Goal: Information Seeking & Learning: Understand process/instructions

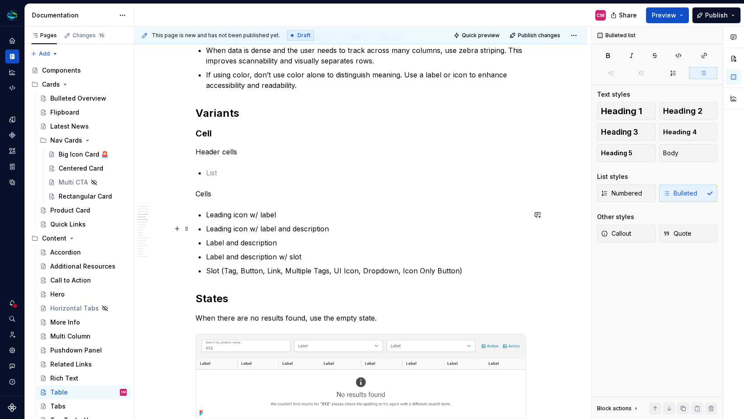
scroll to position [1033, 0]
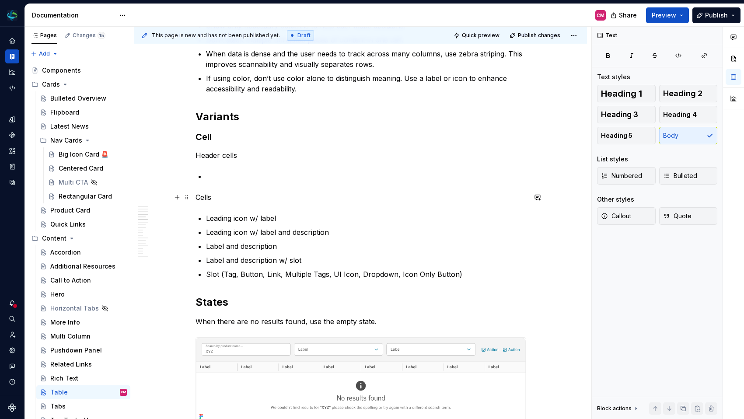
click at [218, 202] on p "Cells" at bounding box center [360, 197] width 330 height 10
click at [204, 194] on p "Cells" at bounding box center [360, 197] width 330 height 10
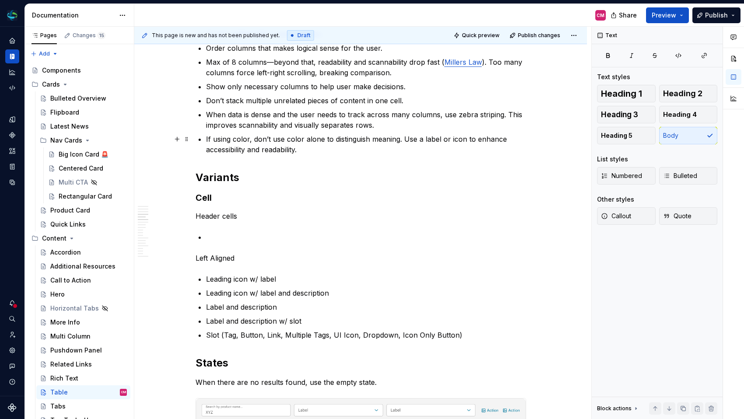
scroll to position [967, 0]
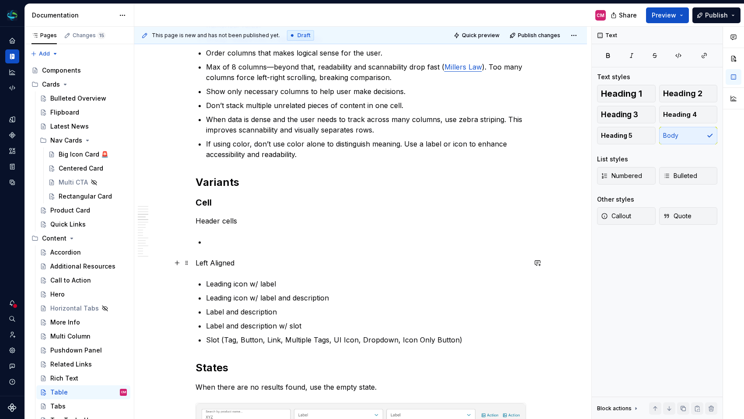
click at [225, 264] on p "Left Aligned" at bounding box center [360, 262] width 330 height 10
click at [233, 205] on h3 "Cell" at bounding box center [360, 202] width 330 height 12
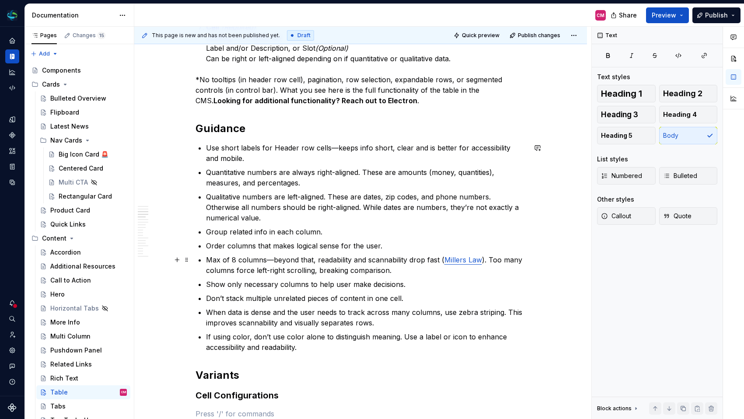
scroll to position [855, 0]
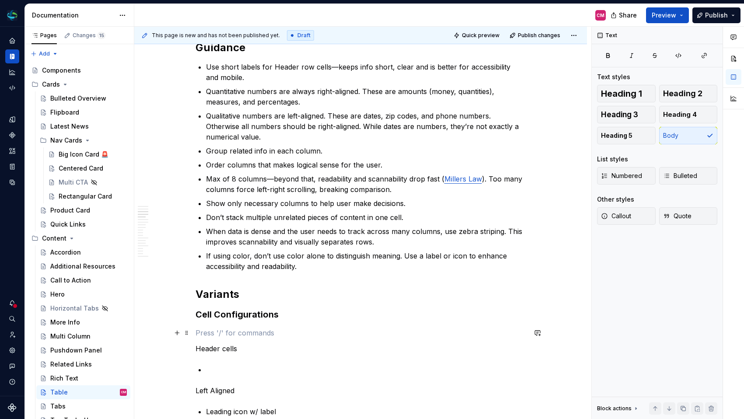
click at [224, 330] on p at bounding box center [360, 332] width 330 height 10
click at [179, 334] on button "button" at bounding box center [177, 333] width 12 height 12
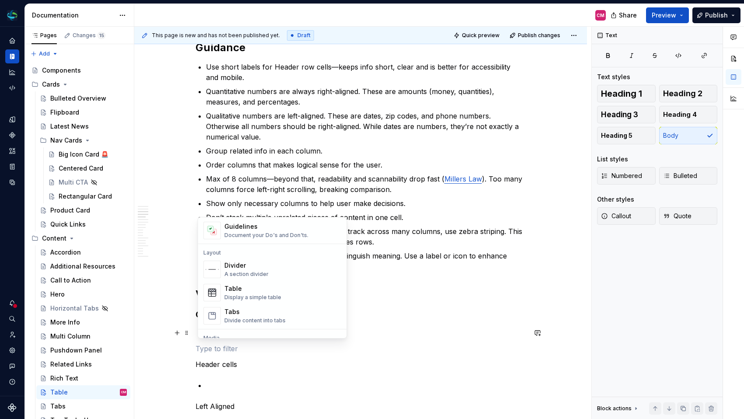
scroll to position [256, 0]
click at [312, 158] on ul "Use short labels for Header row cells—keeps info short, clear and is better for…" at bounding box center [366, 167] width 320 height 210
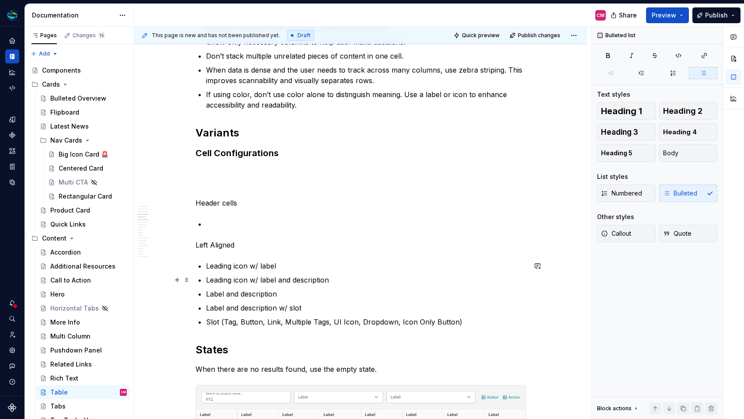
scroll to position [1011, 0]
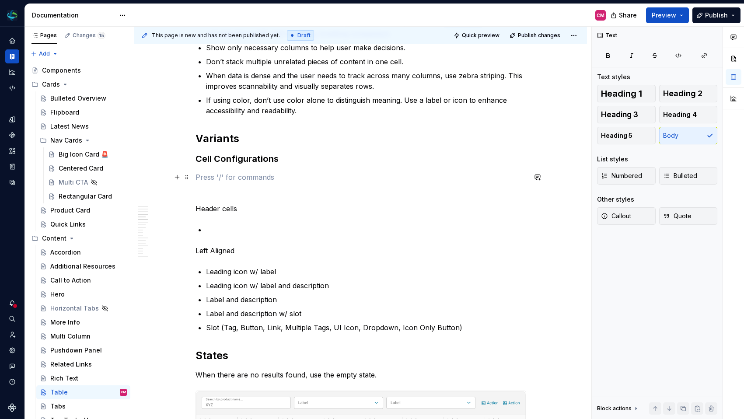
click at [211, 172] on p at bounding box center [360, 177] width 330 height 10
click at [175, 177] on button "button" at bounding box center [177, 177] width 12 height 12
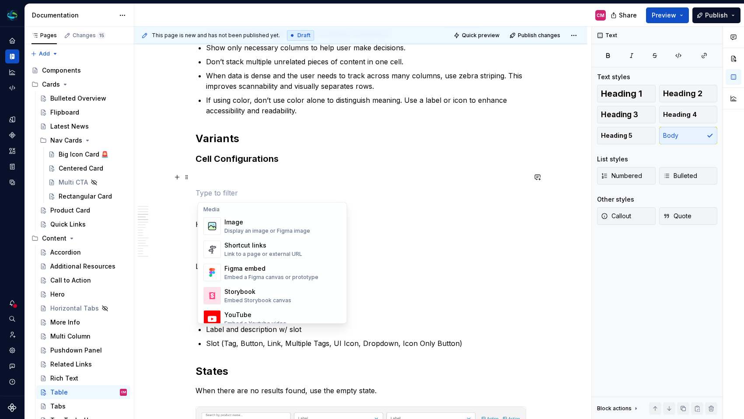
scroll to position [374, 0]
click at [259, 228] on div "Display an image or Figma image" at bounding box center [267, 229] width 86 height 7
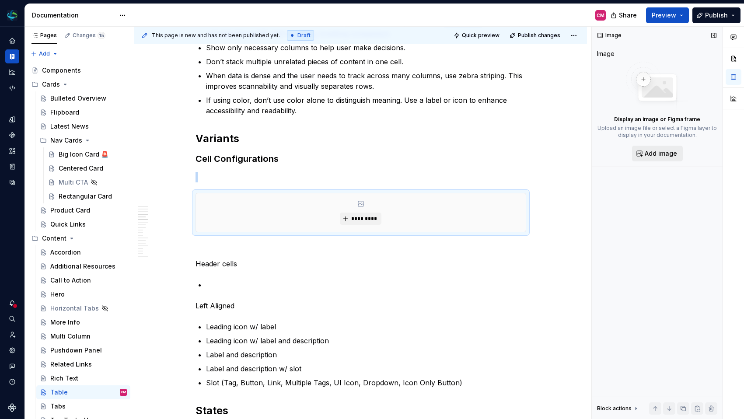
click at [673, 159] on button "Add image" at bounding box center [657, 154] width 51 height 16
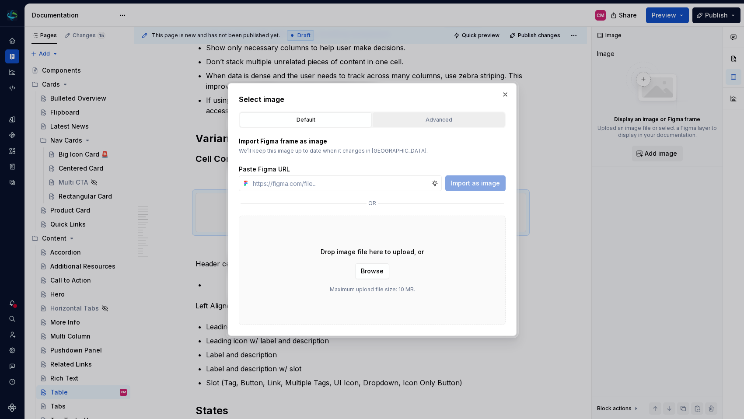
click at [466, 119] on div "Advanced" at bounding box center [439, 119] width 126 height 9
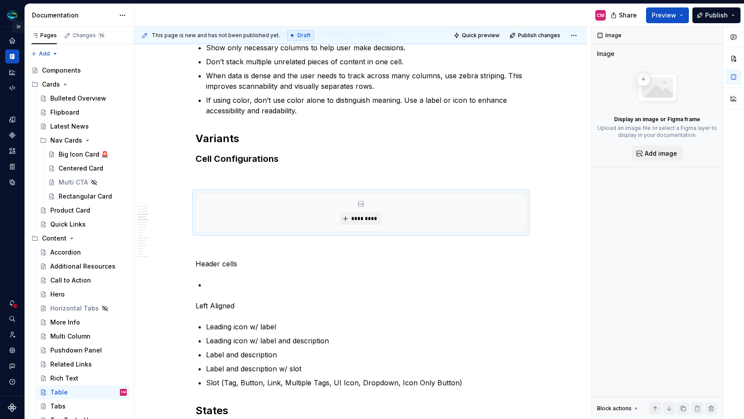
click at [21, 27] on button "Expand sidebar" at bounding box center [18, 27] width 12 height 12
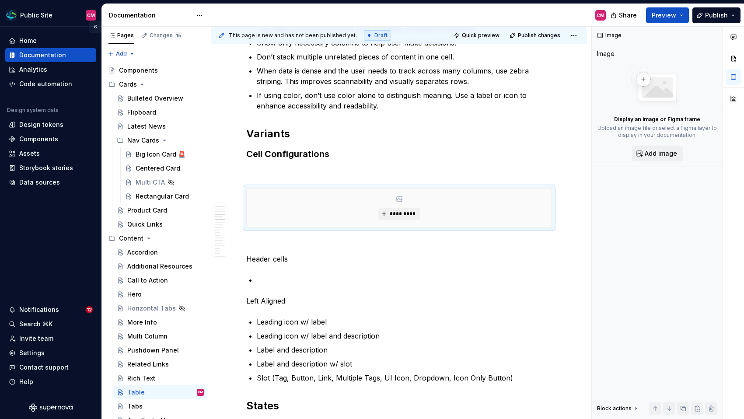
scroll to position [1000, 0]
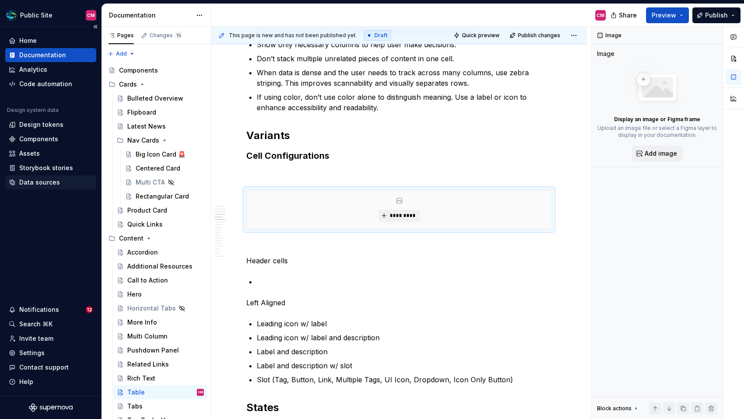
click at [39, 183] on div "Data sources" at bounding box center [39, 182] width 41 height 9
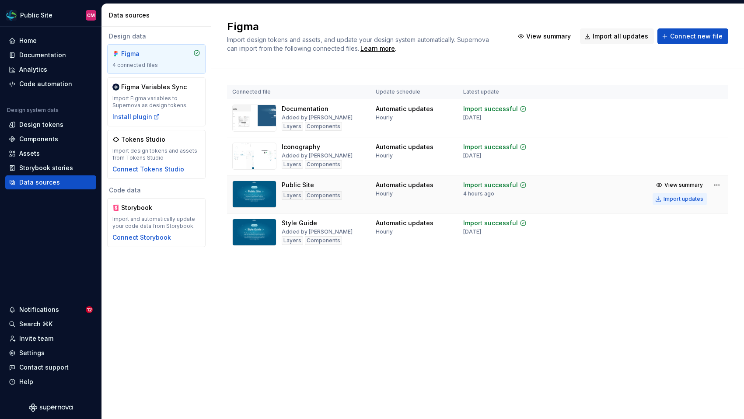
click at [677, 199] on div "Import updates" at bounding box center [683, 198] width 40 height 7
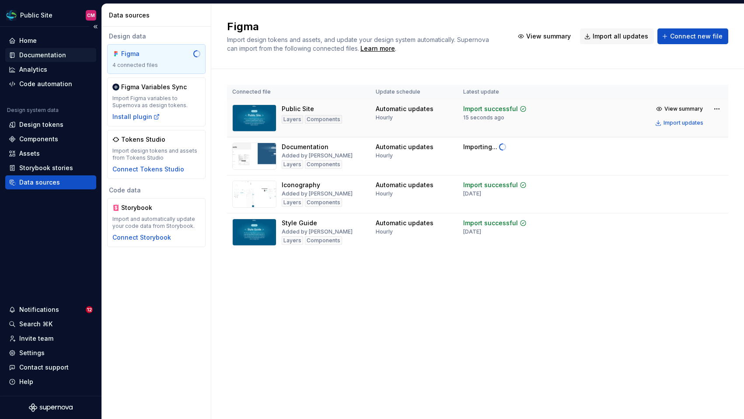
click at [47, 55] on div "Documentation" at bounding box center [42, 55] width 47 height 9
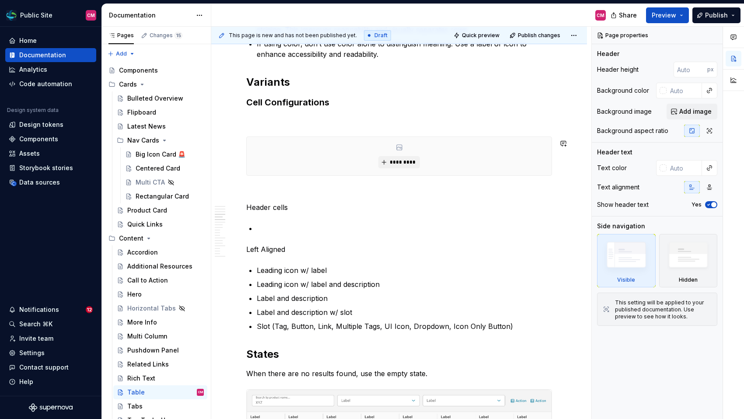
scroll to position [1044, 0]
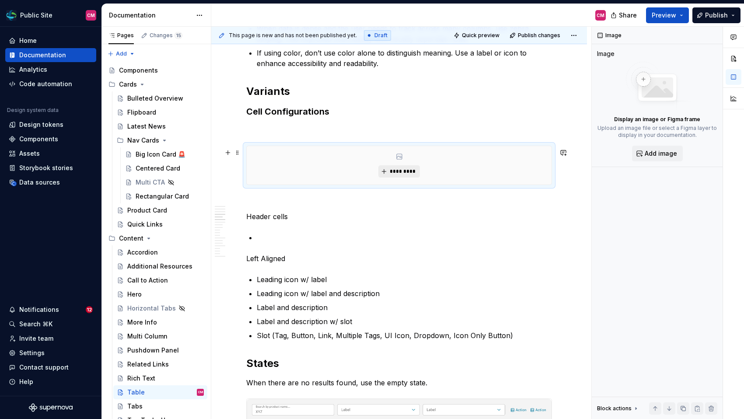
click at [400, 174] on span "*********" at bounding box center [402, 171] width 27 height 7
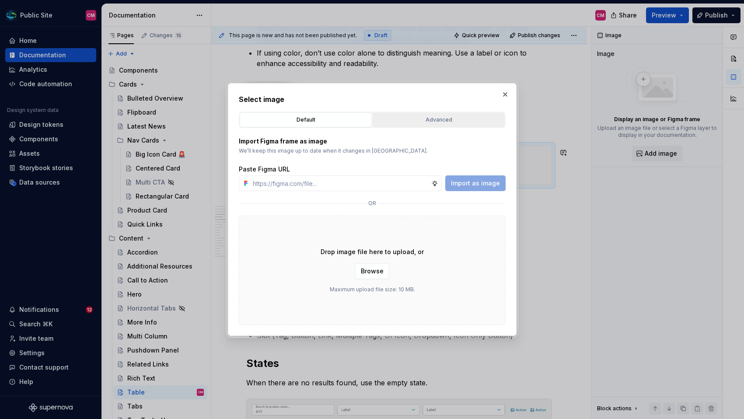
click at [444, 125] on button "Advanced" at bounding box center [438, 119] width 132 height 15
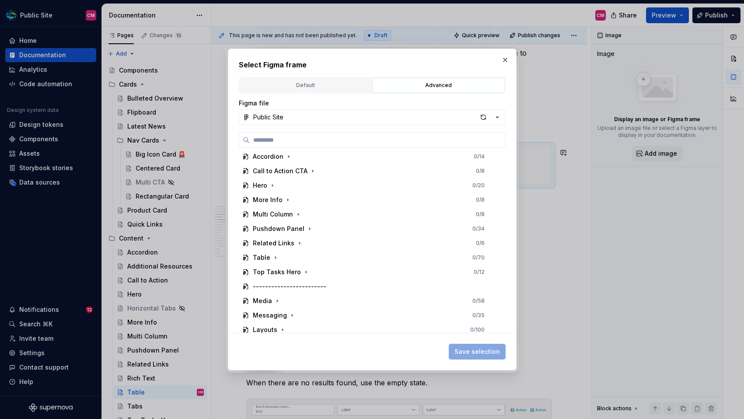
scroll to position [166, 0]
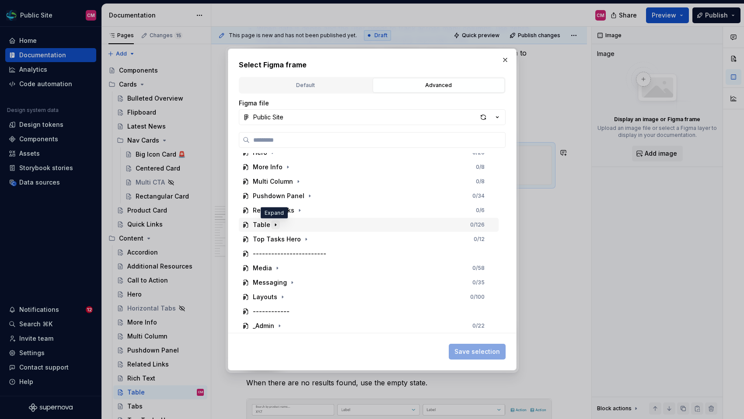
click at [274, 223] on icon "button" at bounding box center [275, 224] width 7 height 7
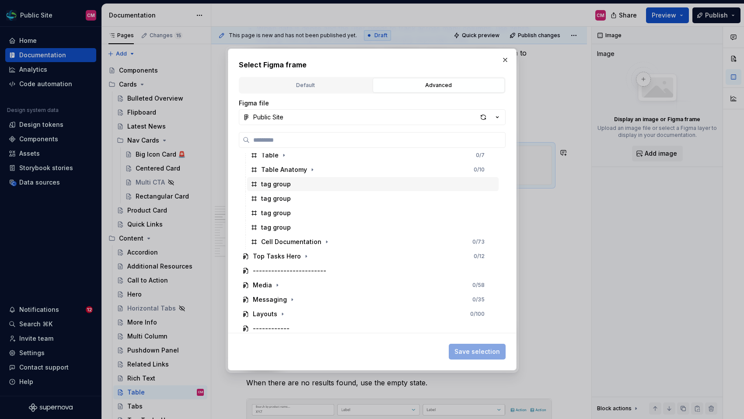
scroll to position [285, 0]
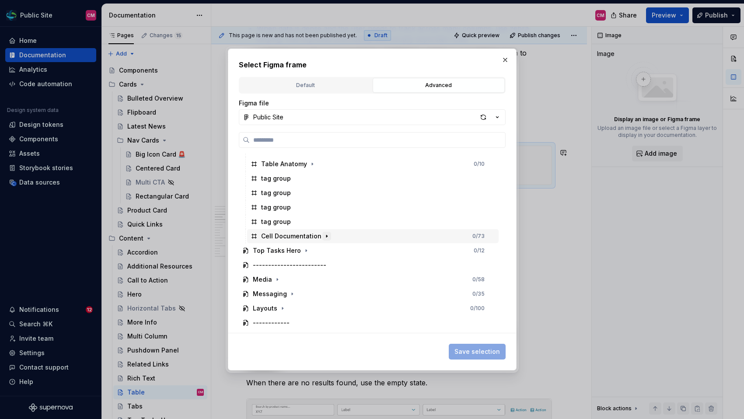
click at [326, 236] on icon "button" at bounding box center [326, 236] width 1 height 2
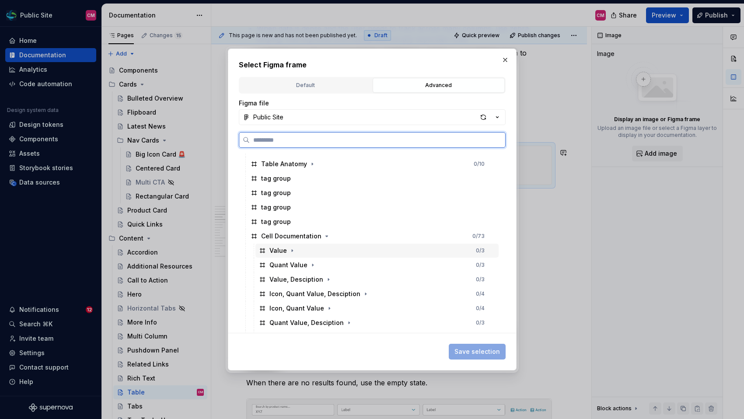
click at [328, 251] on div "Value 0 / 3" at bounding box center [376, 250] width 243 height 14
click at [340, 277] on div "Value, Desciption 0 / 3" at bounding box center [376, 279] width 243 height 14
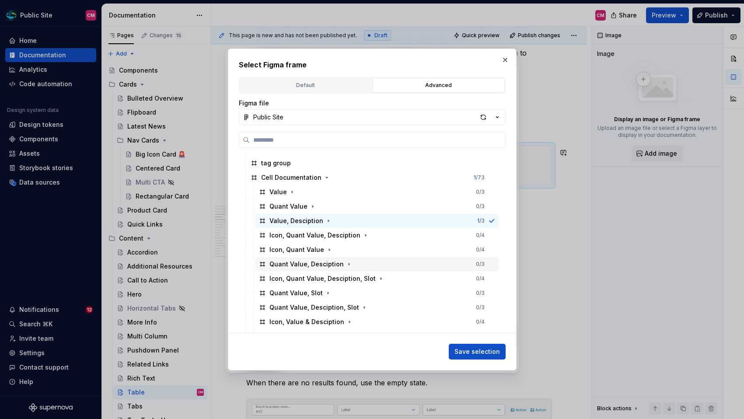
scroll to position [339, 0]
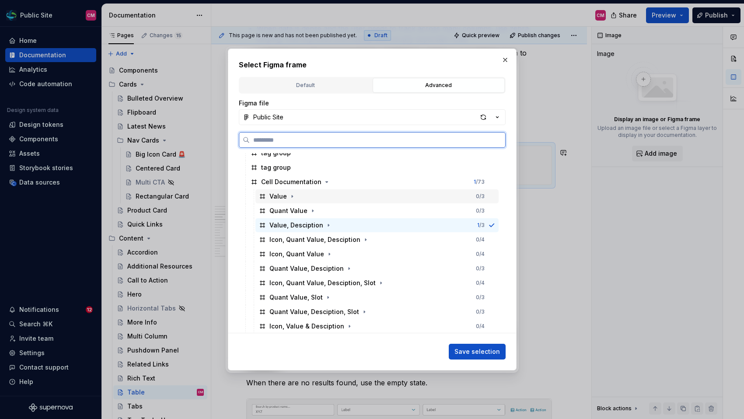
click at [416, 193] on div "Value 0 / 3" at bounding box center [376, 196] width 243 height 14
click at [417, 222] on div "Value, Desciption 0 / 3" at bounding box center [376, 225] width 243 height 14
click at [430, 196] on div "Value 0 / 3" at bounding box center [376, 196] width 243 height 14
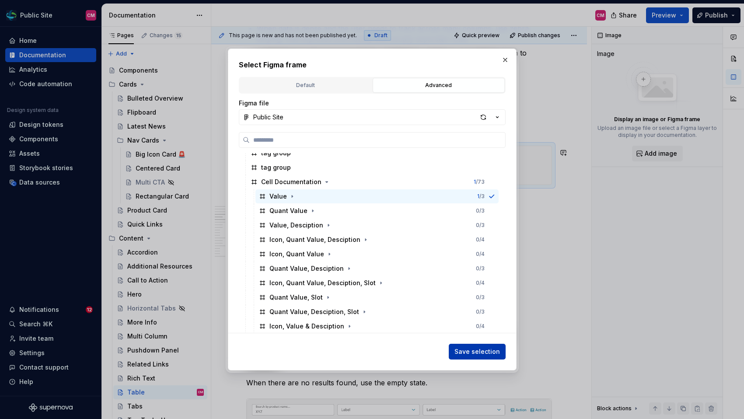
click at [460, 349] on span "Save selection" at bounding box center [476, 351] width 45 height 9
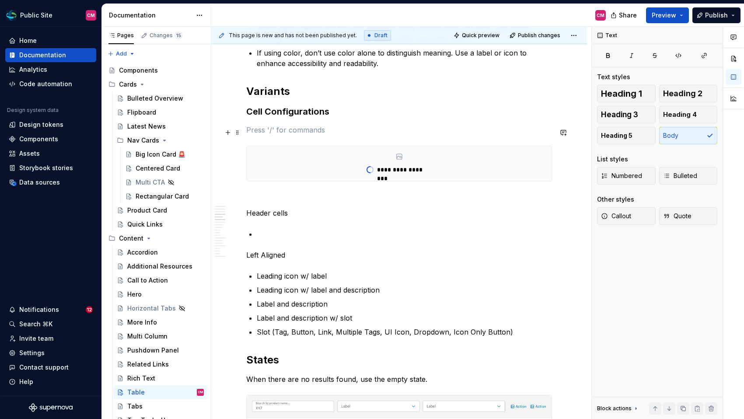
click at [341, 133] on p at bounding box center [399, 130] width 306 height 10
click at [224, 135] on button "button" at bounding box center [228, 132] width 12 height 12
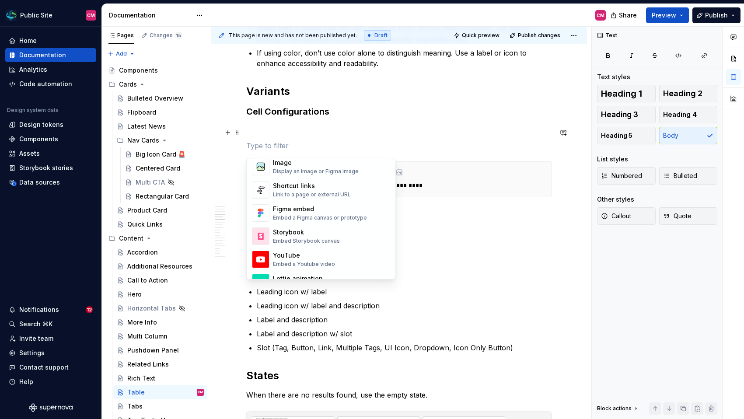
scroll to position [398, 0]
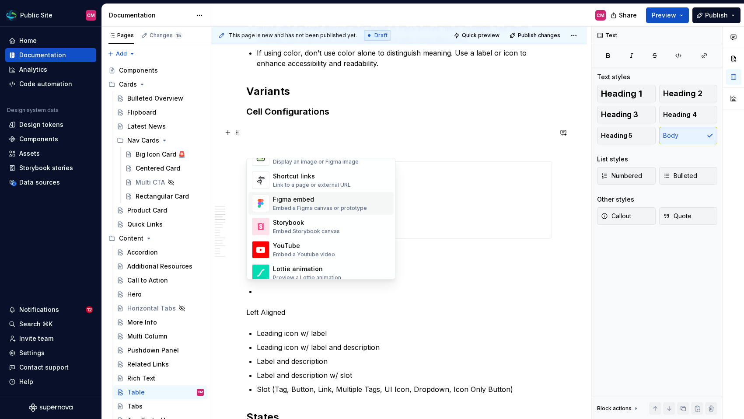
click at [305, 207] on div "Embed a Figma canvas or prototype" at bounding box center [320, 208] width 94 height 7
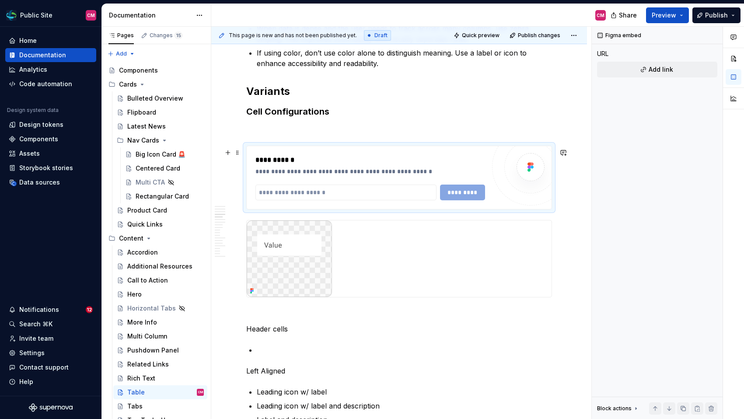
click at [468, 195] on div "*********" at bounding box center [370, 192] width 230 height 16
click at [345, 249] on div at bounding box center [399, 258] width 305 height 77
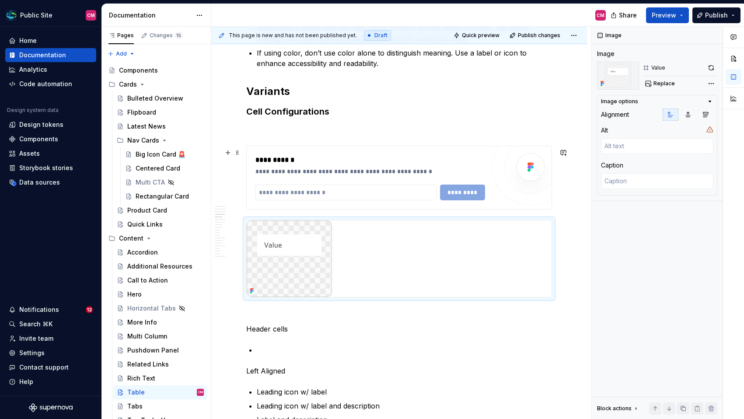
click at [264, 165] on div "**********" at bounding box center [372, 160] width 234 height 10
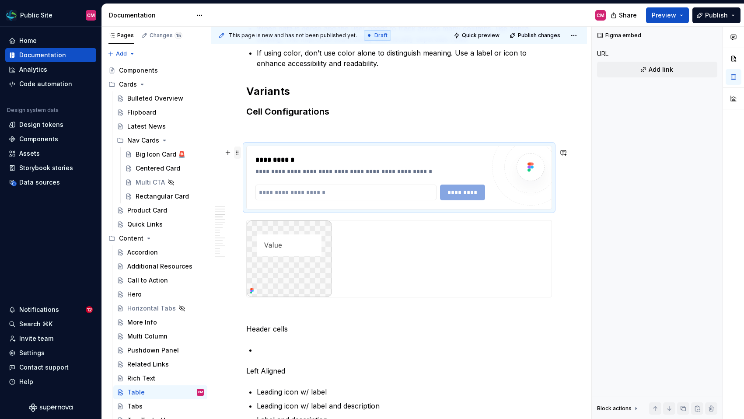
click at [238, 153] on span at bounding box center [237, 152] width 7 height 12
click at [250, 135] on p at bounding box center [399, 130] width 306 height 10
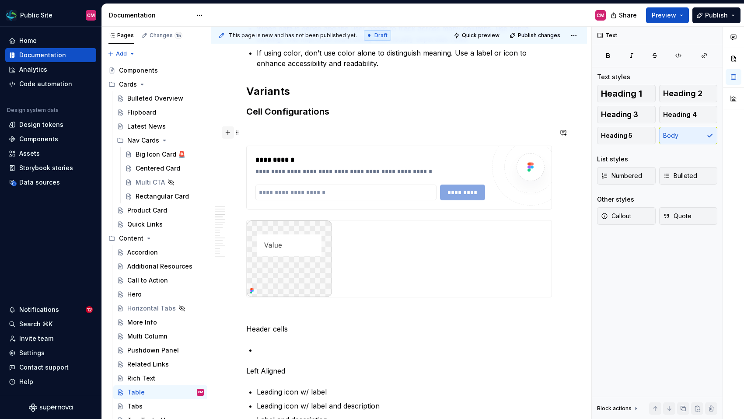
click at [229, 134] on button "button" at bounding box center [228, 132] width 12 height 12
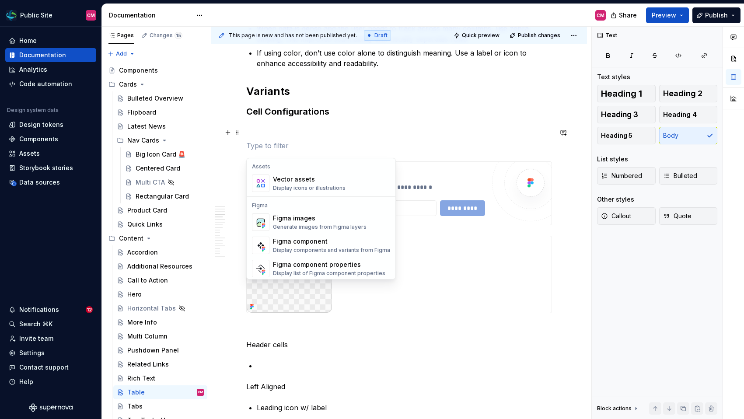
scroll to position [785, 0]
click at [322, 224] on div "Generate images from Figma layers" at bounding box center [320, 224] width 94 height 7
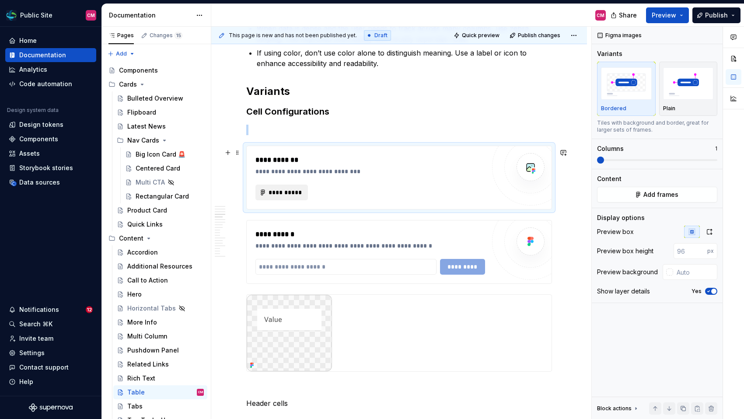
click at [288, 195] on span "**********" at bounding box center [285, 192] width 34 height 9
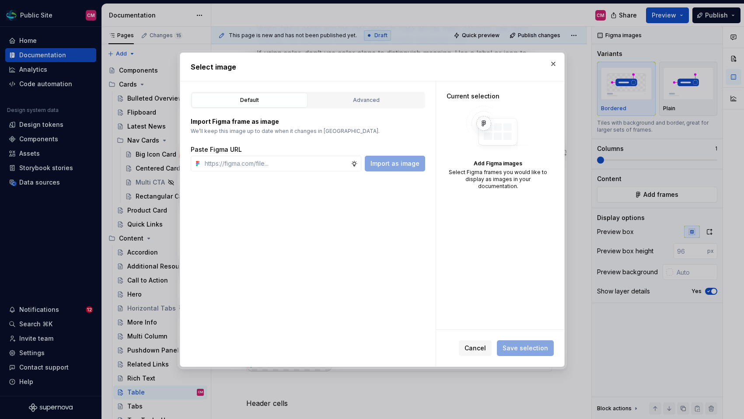
click at [369, 90] on div "Default Advanced Import Figma frame as image We’ll keep this image up to date w…" at bounding box center [307, 223] width 255 height 285
click at [369, 104] on div "Advanced" at bounding box center [366, 100] width 110 height 9
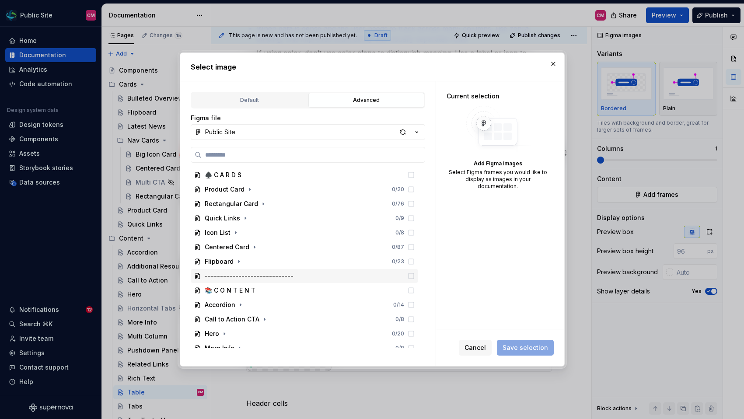
scroll to position [166, 0]
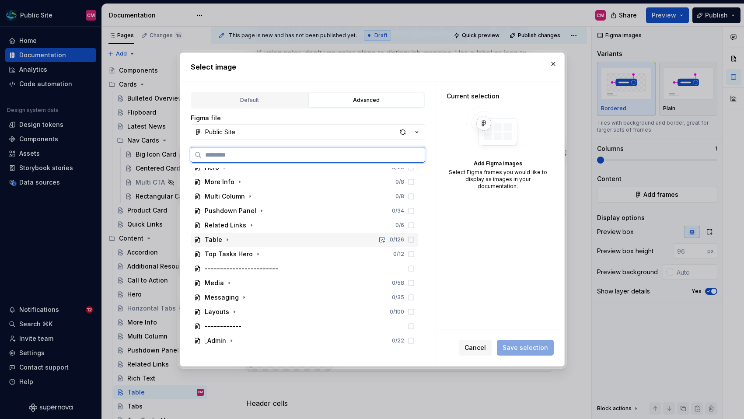
click at [268, 236] on div "Table 0 / 126" at bounding box center [304, 240] width 227 height 14
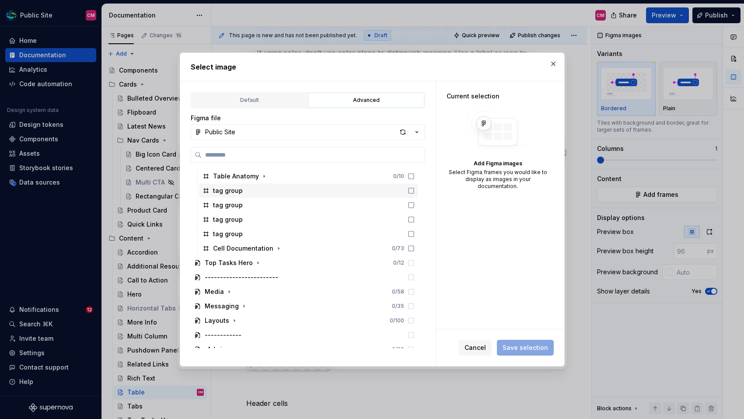
scroll to position [290, 0]
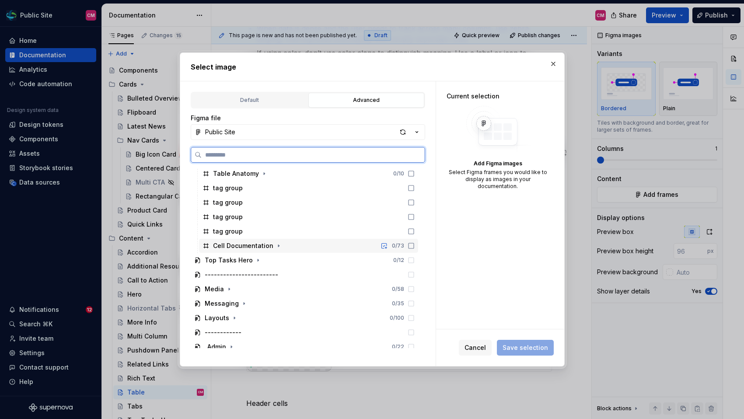
click at [272, 251] on div "Cell Documentation 0 / 73" at bounding box center [308, 246] width 219 height 14
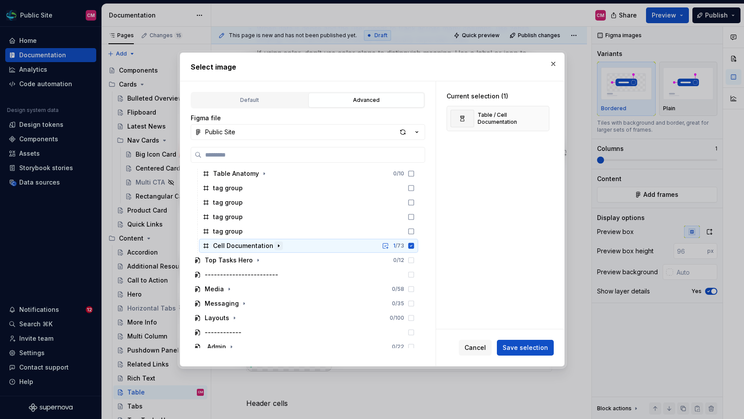
click at [276, 247] on icon "button" at bounding box center [278, 245] width 7 height 7
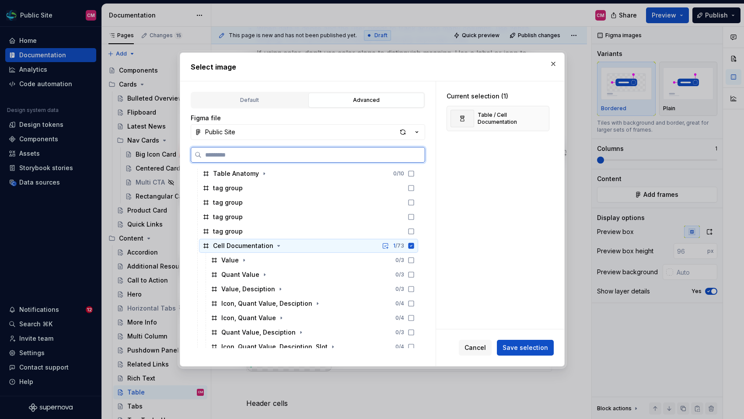
click at [414, 247] on icon at bounding box center [411, 246] width 6 height 6
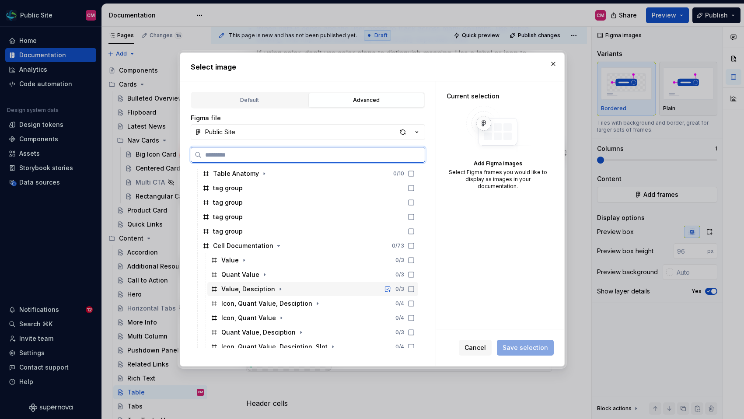
scroll to position [309, 0]
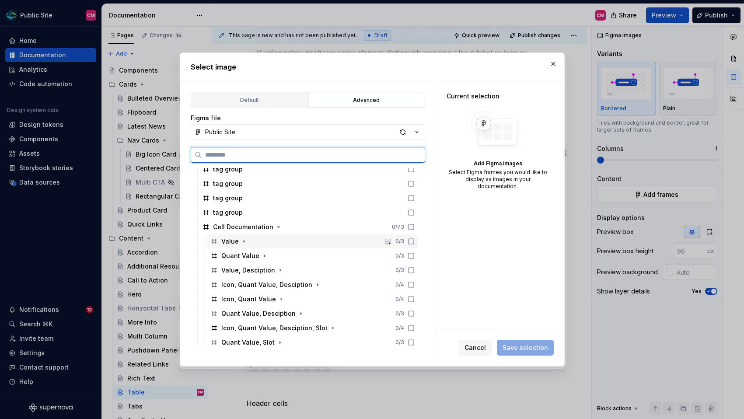
click at [376, 244] on div "Value 0 / 3" at bounding box center [312, 241] width 211 height 14
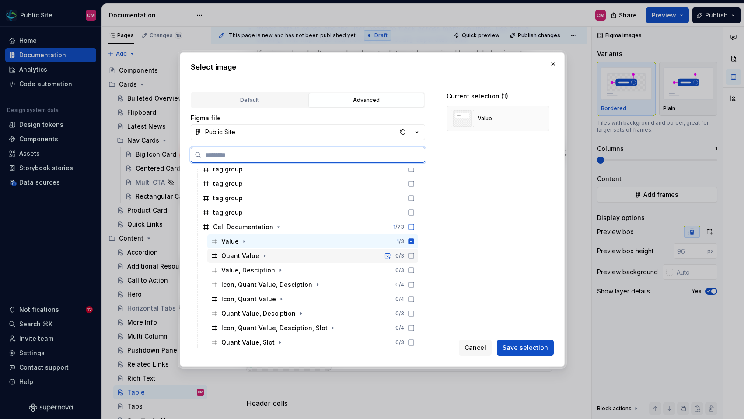
click at [368, 257] on div "Quant Value 0 / 3" at bounding box center [312, 256] width 211 height 14
click at [366, 255] on div "Quant Value 1 / 3" at bounding box center [312, 256] width 211 height 14
click at [357, 266] on div "Value, Desciption 0 / 3" at bounding box center [312, 270] width 211 height 14
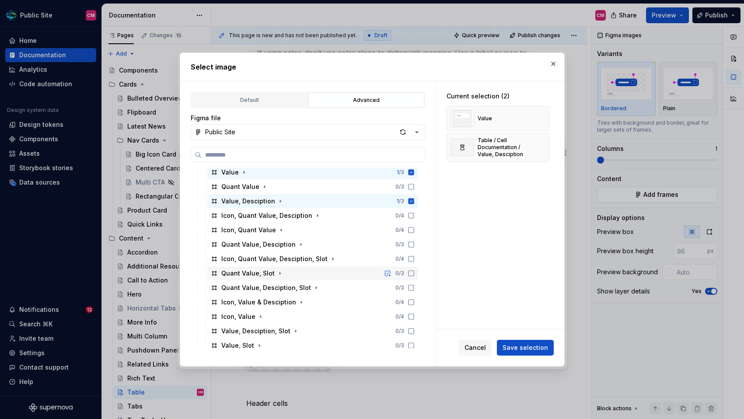
scroll to position [379, 0]
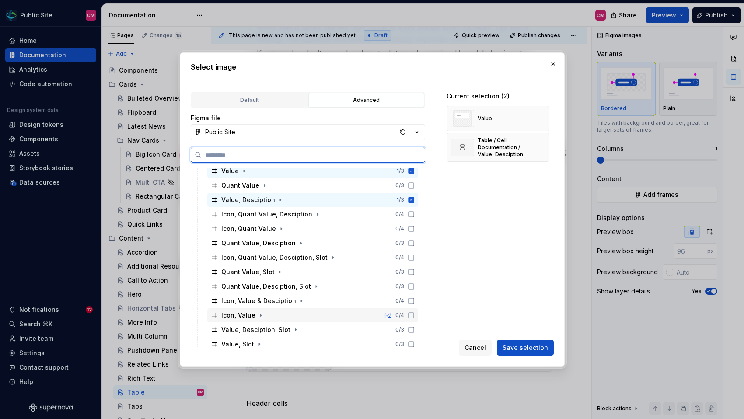
click at [328, 314] on div "Icon, Value 0 / 4" at bounding box center [312, 315] width 211 height 14
click at [313, 345] on div "Value, Slot 0 / 3" at bounding box center [312, 344] width 211 height 14
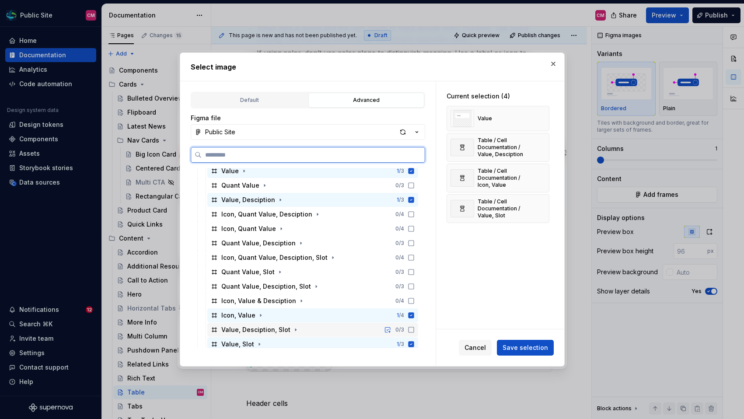
click at [321, 333] on div "Value, Desciption, Slot 0 / 3" at bounding box center [312, 330] width 211 height 14
click at [330, 303] on div "Icon, Value & Desciption 0 / 4" at bounding box center [312, 301] width 211 height 14
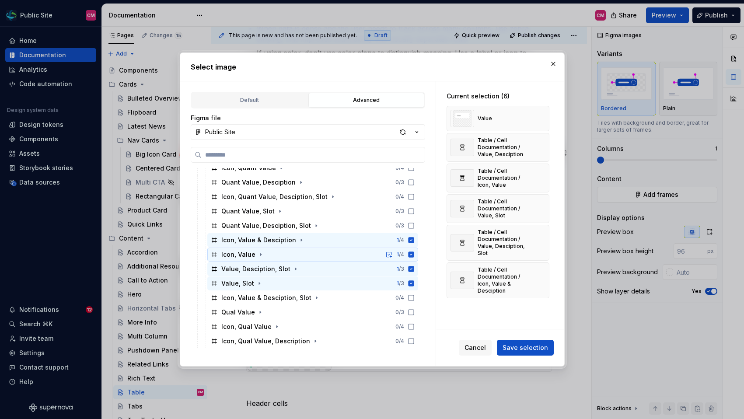
scroll to position [441, 0]
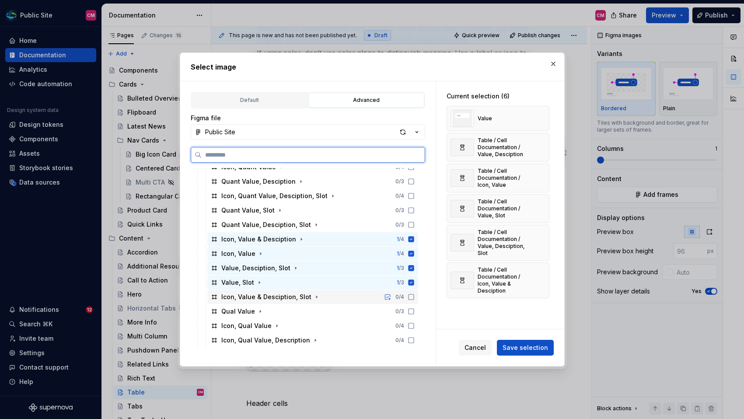
click at [337, 297] on div "Icon, Value & Desciption, Slot 0 / 4" at bounding box center [312, 297] width 211 height 14
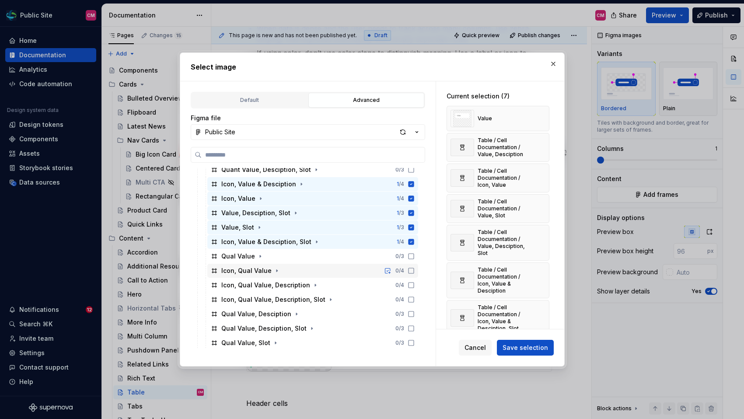
scroll to position [511, 0]
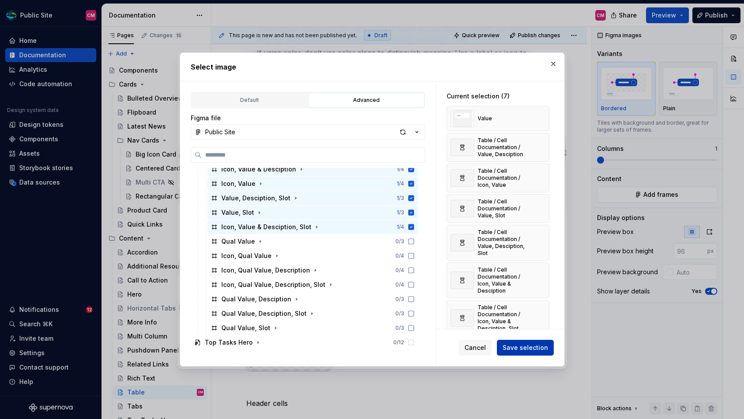
click at [515, 348] on span "Save selection" at bounding box center [524, 347] width 45 height 9
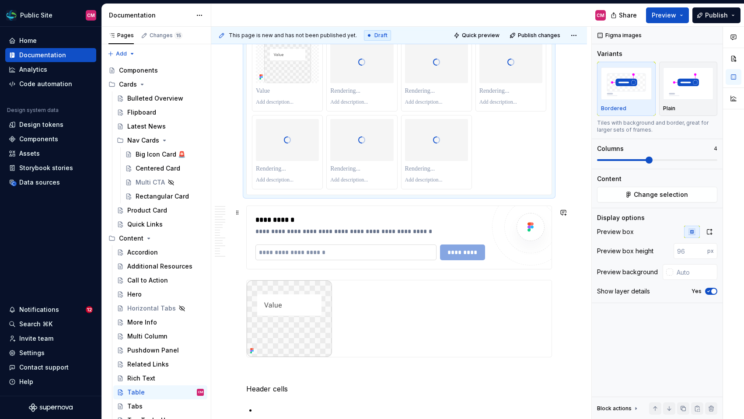
scroll to position [1162, 0]
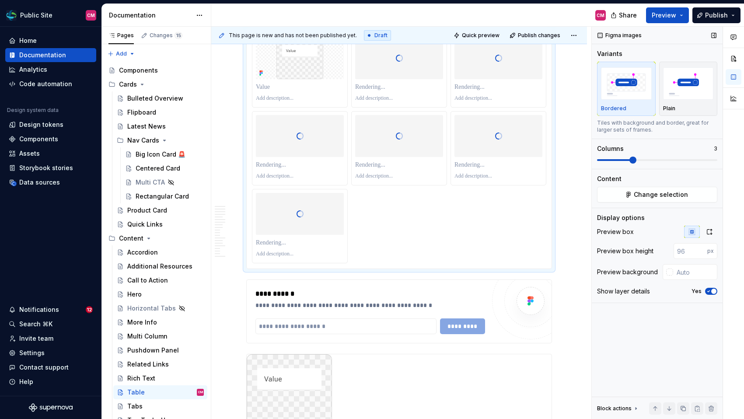
click at [636, 160] on span at bounding box center [632, 160] width 7 height 7
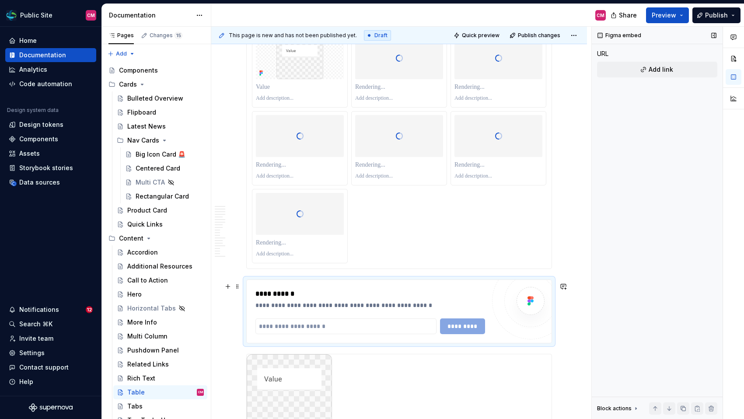
click at [362, 293] on div "**********" at bounding box center [372, 294] width 234 height 10
click at [239, 289] on span at bounding box center [237, 286] width 7 height 12
click at [252, 360] on div "Delete" at bounding box center [278, 363] width 57 height 9
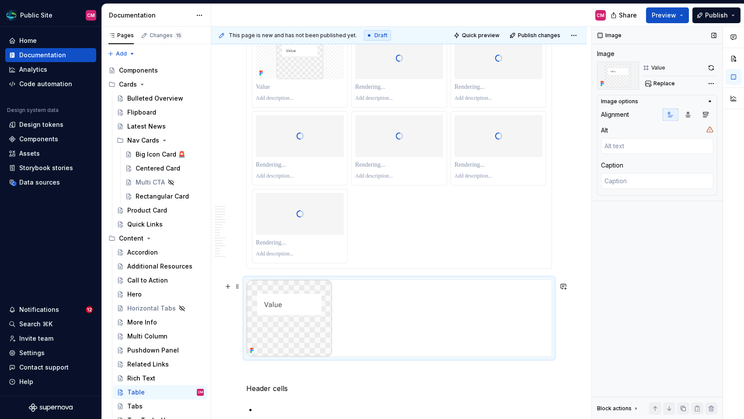
click at [272, 332] on img at bounding box center [289, 318] width 85 height 77
click at [237, 285] on span at bounding box center [237, 286] width 7 height 12
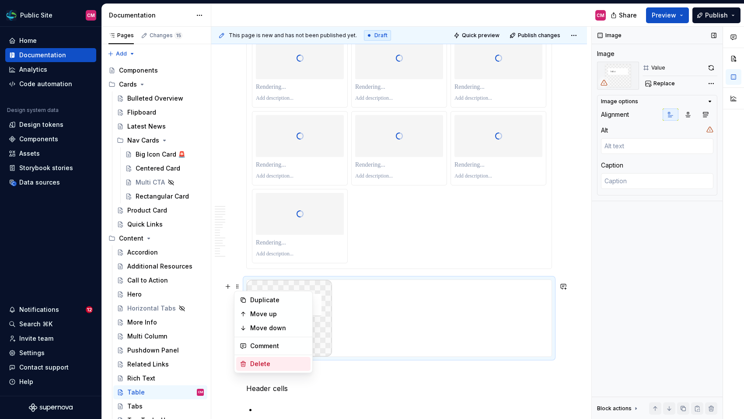
click at [264, 365] on div "Delete" at bounding box center [278, 363] width 57 height 9
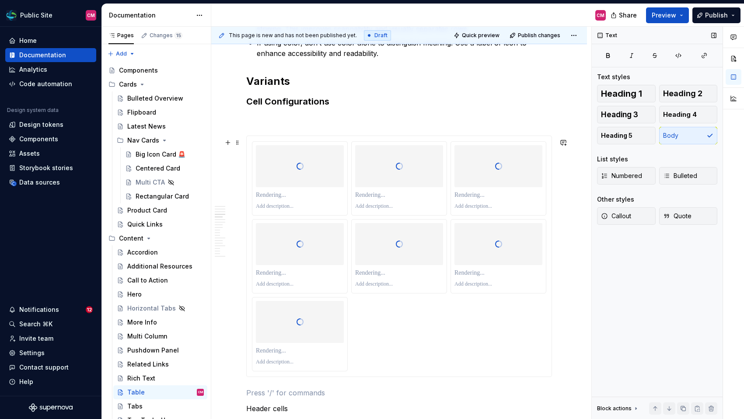
scroll to position [1039, 0]
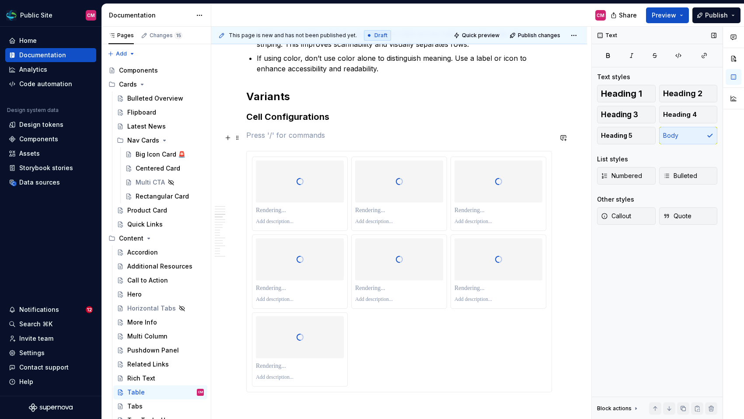
click at [320, 140] on p at bounding box center [399, 135] width 306 height 10
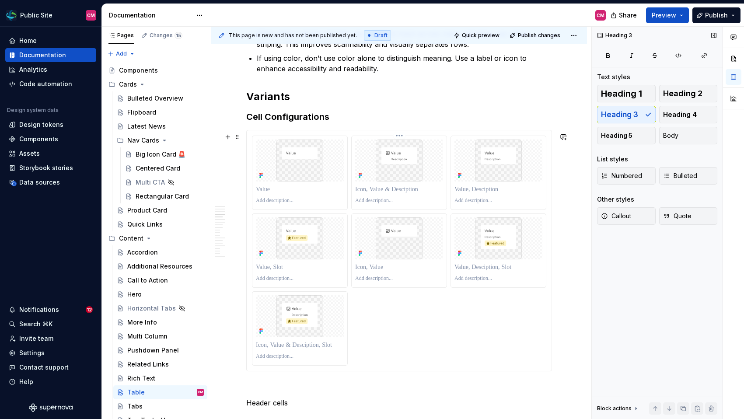
click at [437, 190] on p at bounding box center [399, 189] width 88 height 9
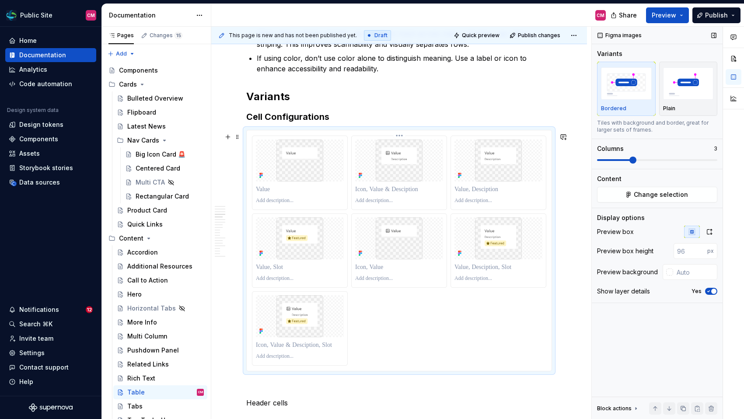
type textarea "*"
click at [707, 230] on icon "button" at bounding box center [709, 231] width 5 height 5
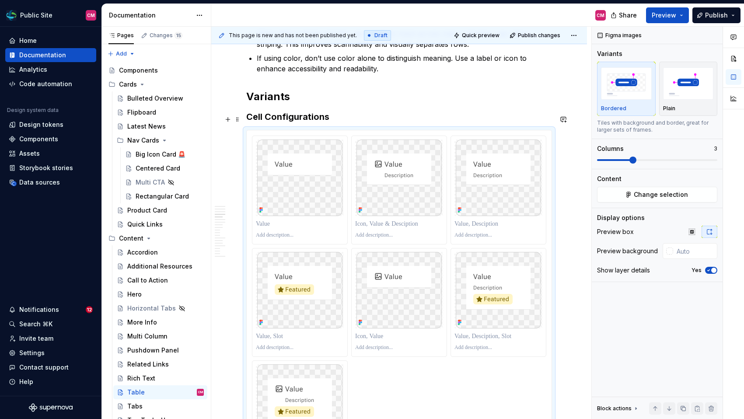
click at [244, 119] on div "**********" at bounding box center [399, 361] width 376 height 2501
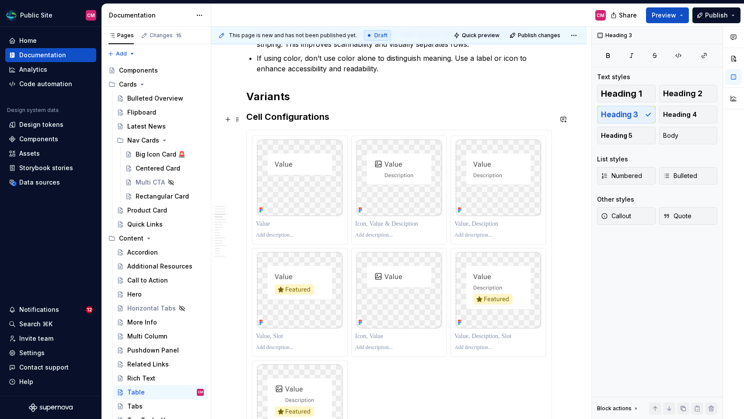
click at [342, 118] on h3 "Cell Configurations" at bounding box center [399, 117] width 306 height 12
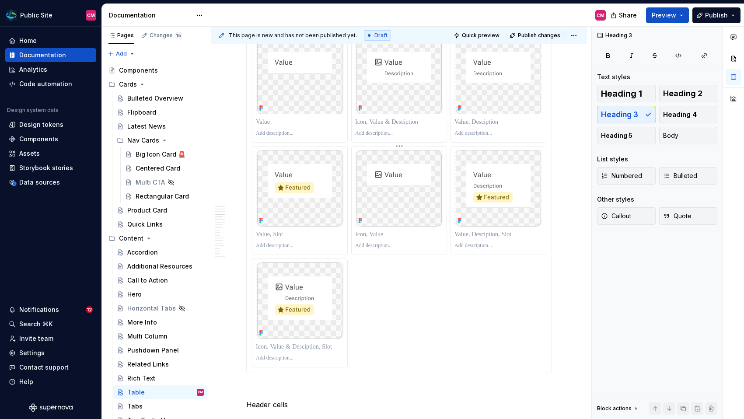
scroll to position [1254, 0]
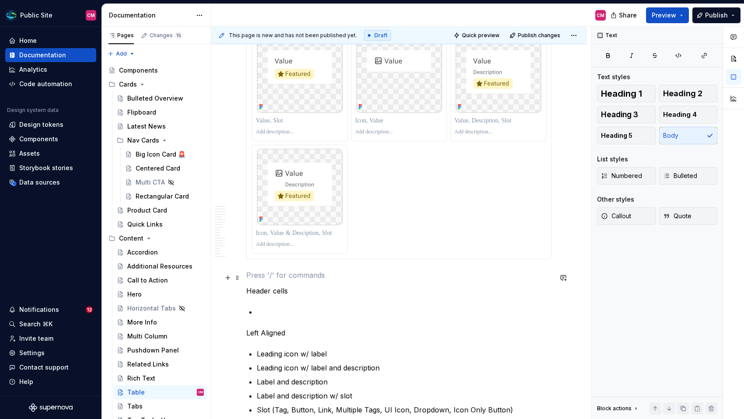
click at [259, 274] on p at bounding box center [399, 275] width 306 height 10
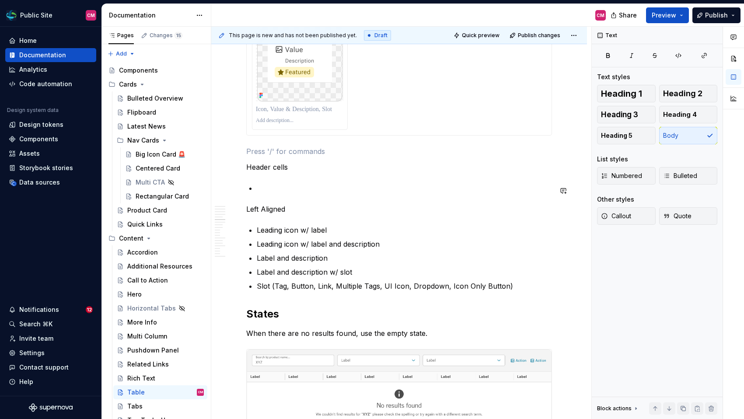
scroll to position [1383, 0]
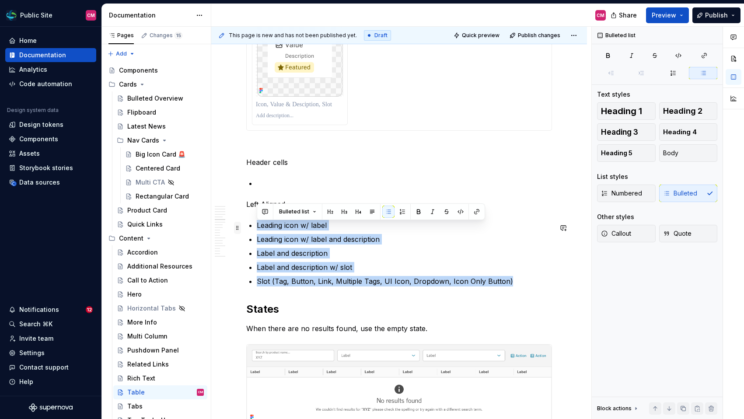
drag, startPoint x: 510, startPoint y: 282, endPoint x: 239, endPoint y: 229, distance: 276.2
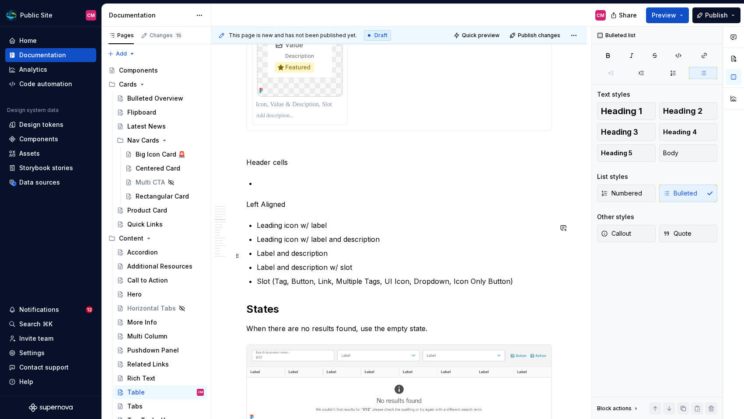
click at [284, 251] on p "Label and description" at bounding box center [404, 253] width 295 height 10
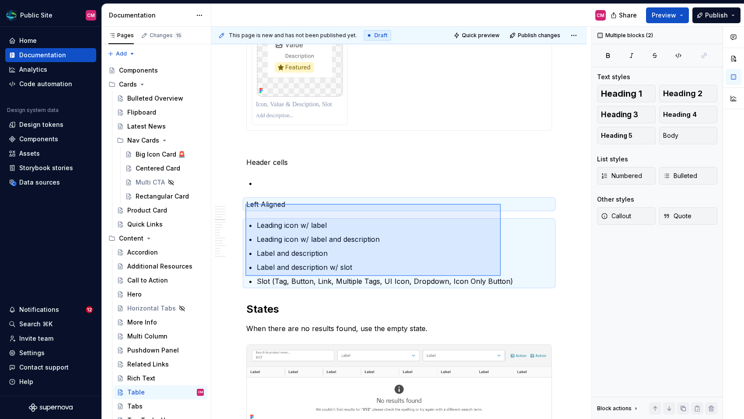
drag, startPoint x: 307, startPoint y: 213, endPoint x: 501, endPoint y: 278, distance: 205.0
click at [501, 278] on div "**********" at bounding box center [401, 223] width 380 height 393
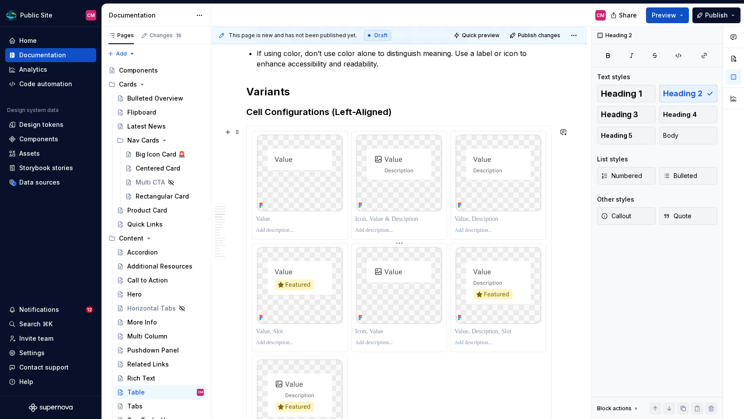
scroll to position [956, 0]
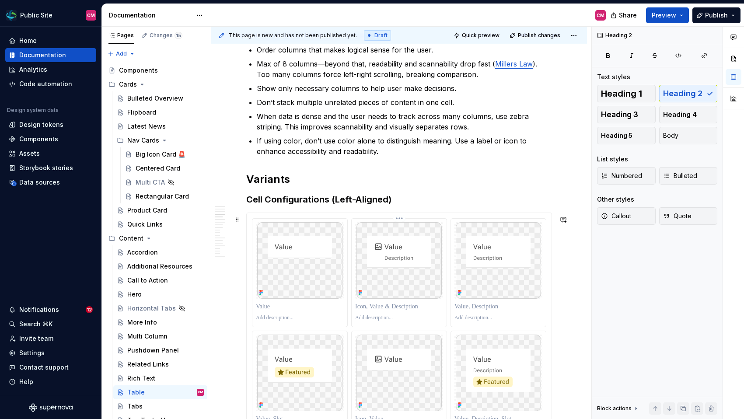
click at [402, 222] on html "Public Site CM Home Documentation Analytics Code automation Design system data …" at bounding box center [372, 209] width 744 height 419
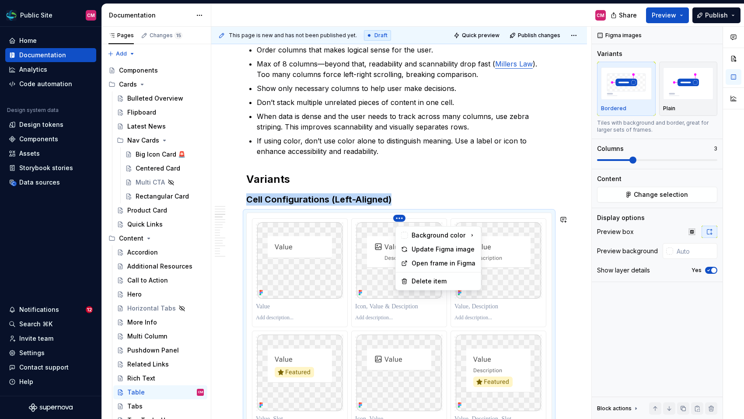
click at [364, 287] on html "Public Site CM Home Documentation Analytics Code automation Design system data …" at bounding box center [372, 209] width 744 height 419
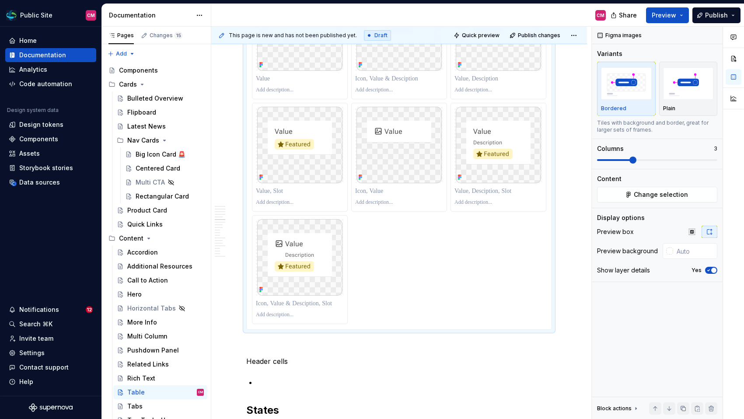
scroll to position [1185, 0]
copy h3 "Cell Configurations (Left-Aligned)"
click at [253, 350] on p at bounding box center [399, 344] width 306 height 10
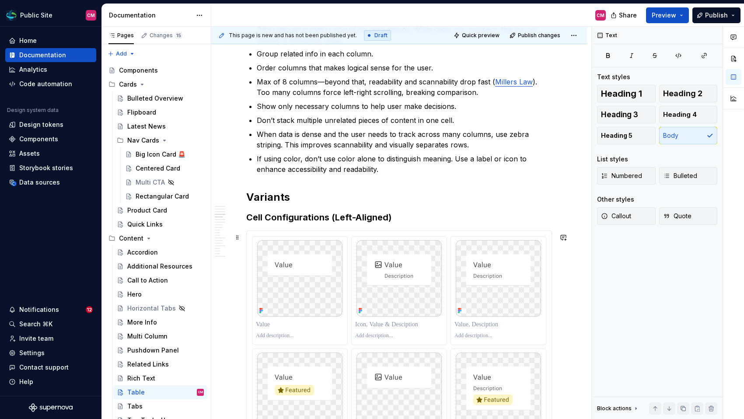
scroll to position [902, 0]
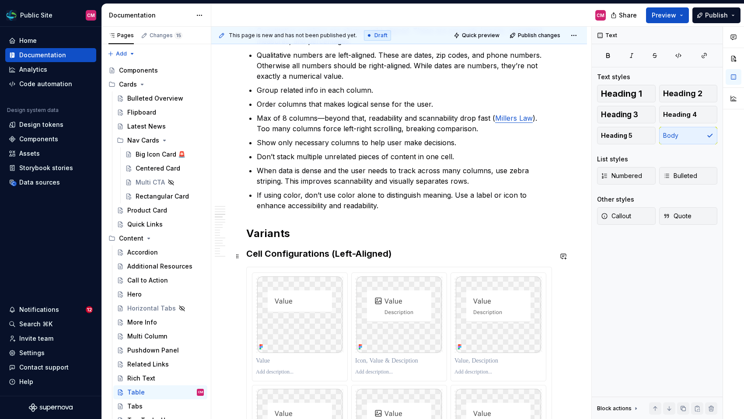
click at [334, 254] on h3 "Cell Configurations (Left-Aligned)" at bounding box center [399, 253] width 306 height 12
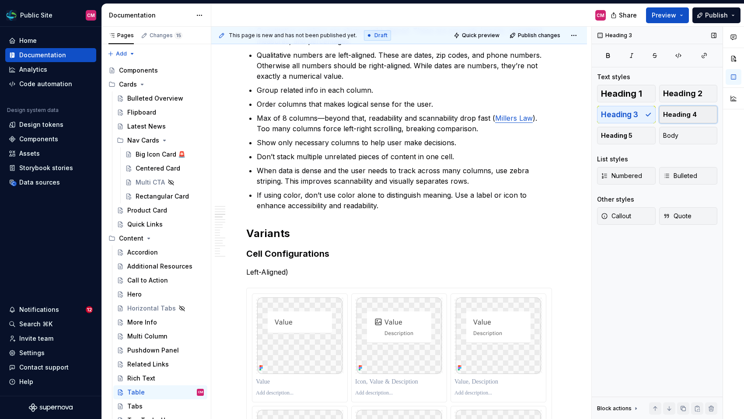
click at [699, 116] on button "Heading 4" at bounding box center [688, 114] width 59 height 17
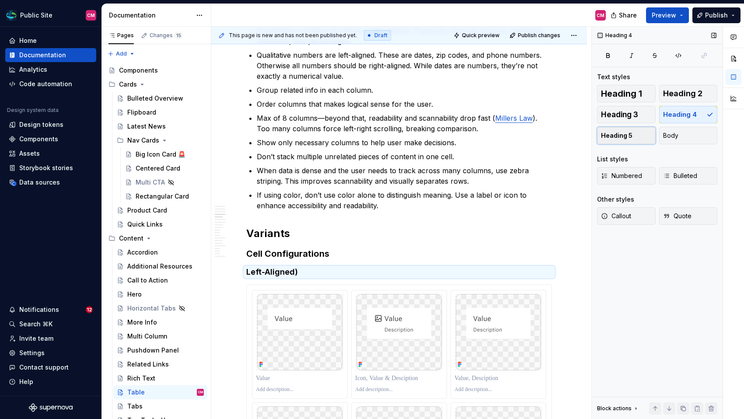
click at [636, 131] on button "Heading 5" at bounding box center [626, 135] width 59 height 17
click at [676, 113] on span "Heading 4" at bounding box center [680, 114] width 34 height 9
click at [306, 273] on h4 "Left-Aligned)" at bounding box center [399, 272] width 306 height 10
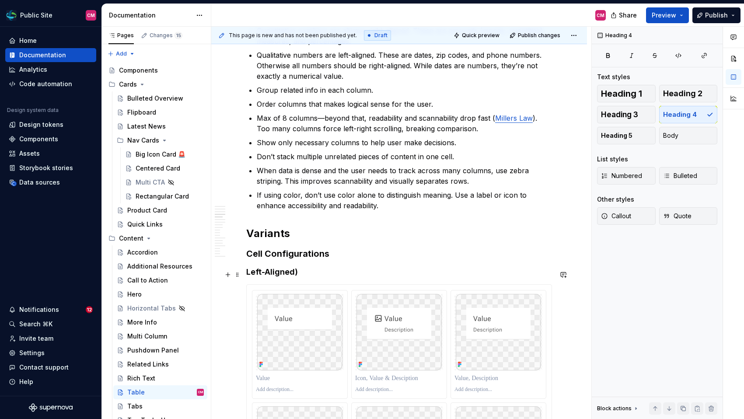
click at [306, 273] on h4 "Left-Aligned)" at bounding box center [399, 272] width 306 height 10
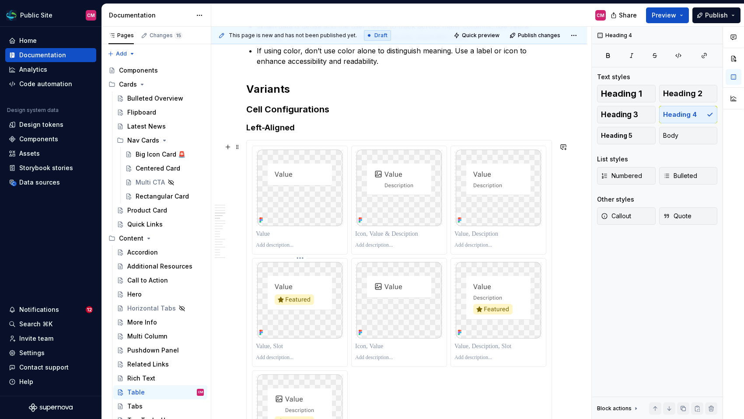
scroll to position [929, 0]
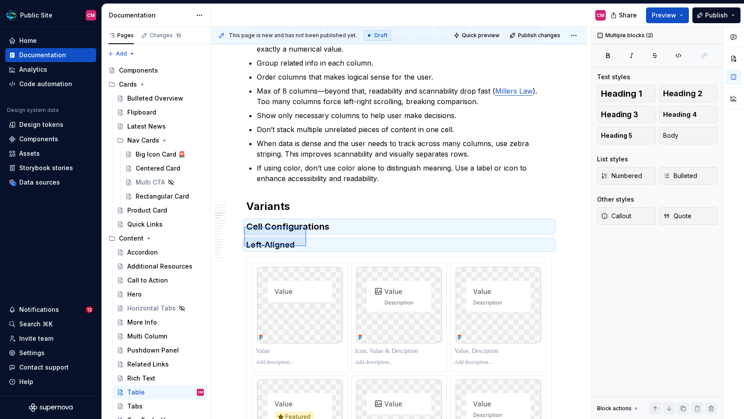
drag, startPoint x: 244, startPoint y: 227, endPoint x: 308, endPoint y: 249, distance: 67.5
click at [308, 249] on div "**********" at bounding box center [401, 223] width 380 height 393
copy div "Variants Cell Configurations"
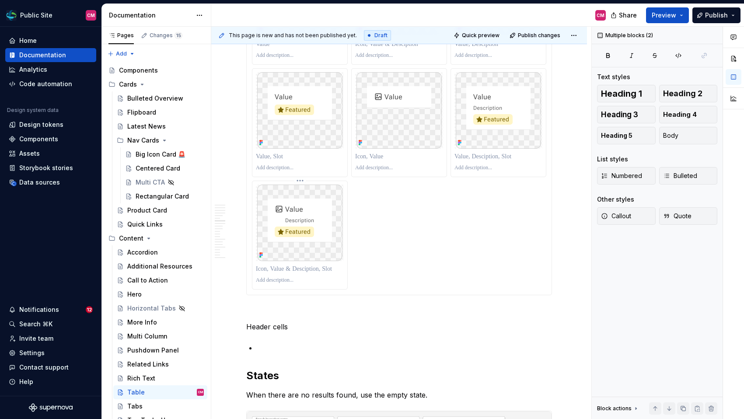
scroll to position [1054, 0]
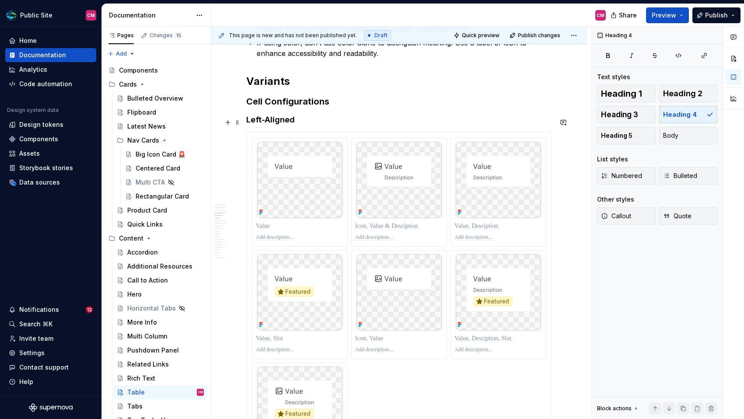
click at [282, 121] on h4 "Left-Aligned" at bounding box center [399, 120] width 306 height 10
click at [240, 122] on span at bounding box center [237, 122] width 7 height 12
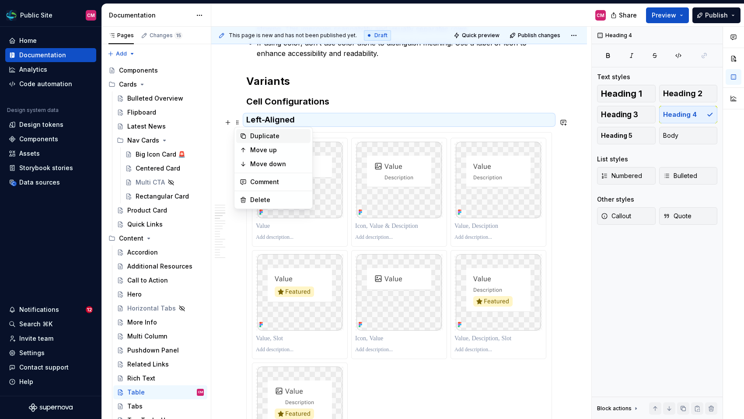
click at [256, 132] on div "Duplicate" at bounding box center [278, 136] width 57 height 9
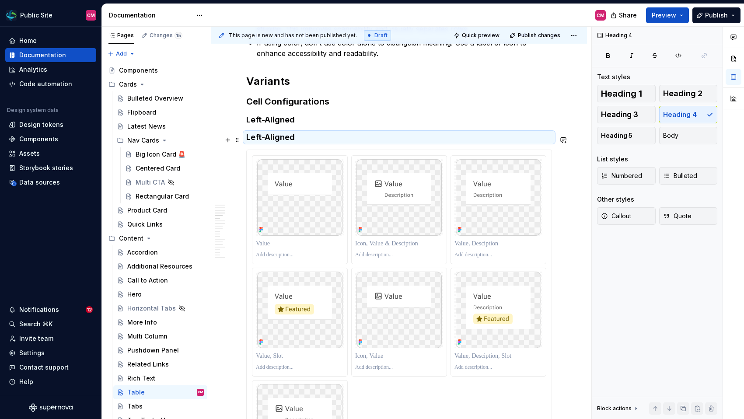
click at [256, 141] on h4 "Left-Aligned" at bounding box center [399, 137] width 306 height 10
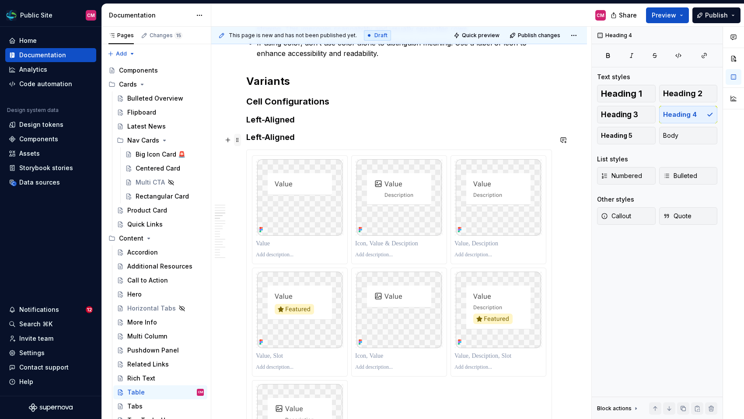
click at [238, 140] on span at bounding box center [237, 140] width 7 height 12
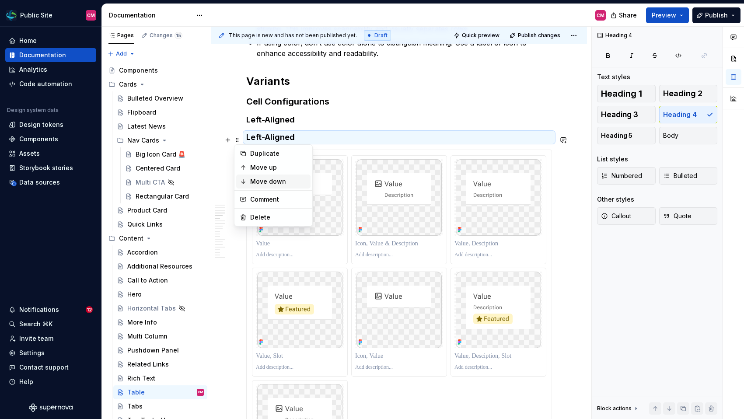
click at [264, 182] on div "Move down" at bounding box center [278, 181] width 57 height 9
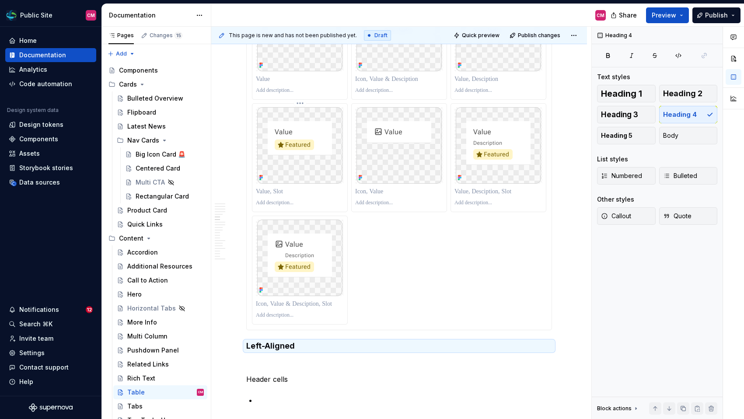
scroll to position [1239, 0]
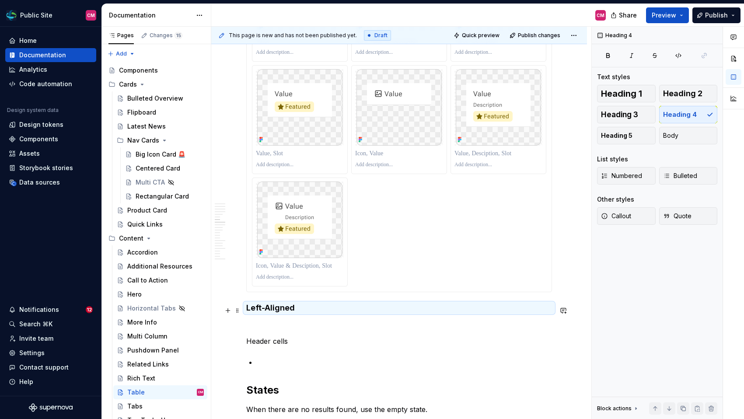
click at [254, 309] on h4 "Left-Aligned" at bounding box center [399, 308] width 306 height 10
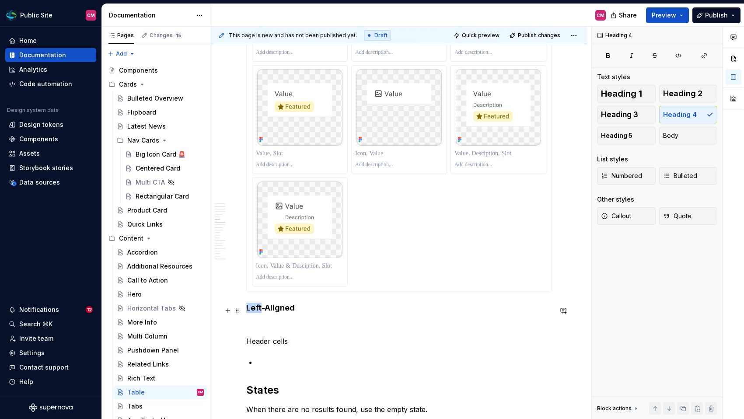
click at [254, 309] on h4 "Left-Aligned" at bounding box center [399, 308] width 306 height 10
click at [320, 311] on h4 "Right-Aligned" at bounding box center [399, 308] width 306 height 10
click at [371, 268] on div at bounding box center [399, 120] width 294 height 334
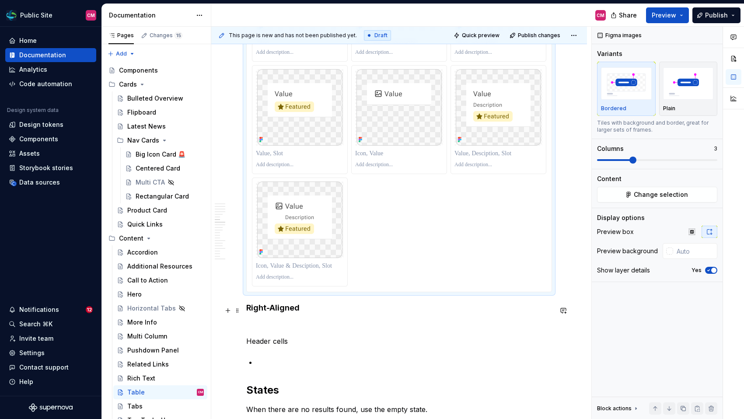
click at [296, 320] on div "**********" at bounding box center [399, 72] width 306 height 2281
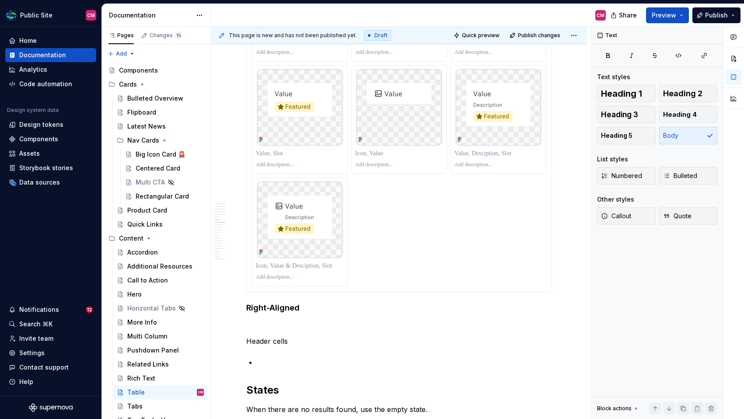
click at [364, 254] on div at bounding box center [399, 120] width 294 height 334
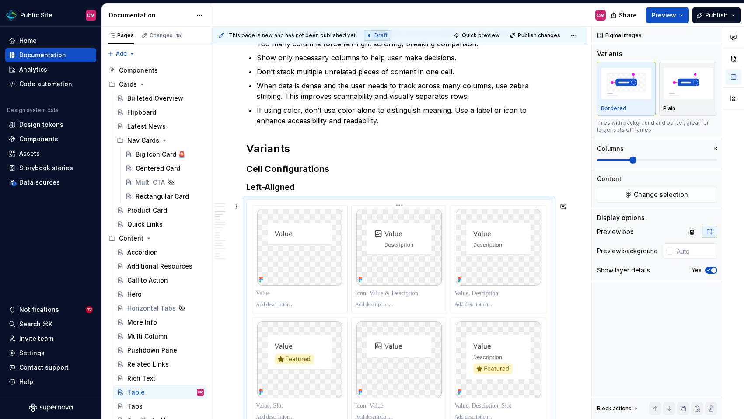
scroll to position [984, 0]
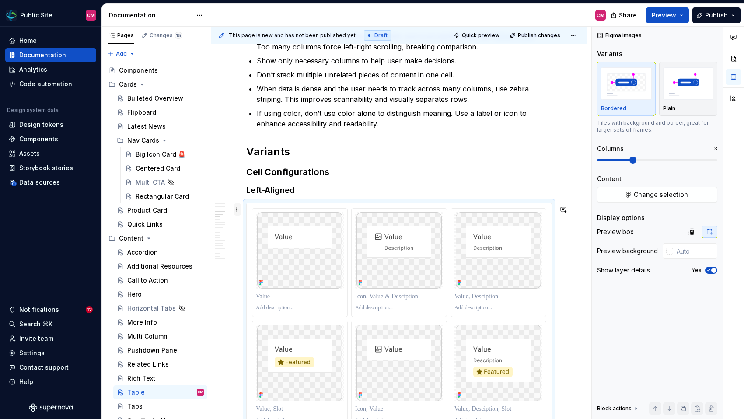
click at [236, 208] on span at bounding box center [237, 209] width 7 height 12
click at [256, 223] on div "Duplicate" at bounding box center [278, 223] width 57 height 9
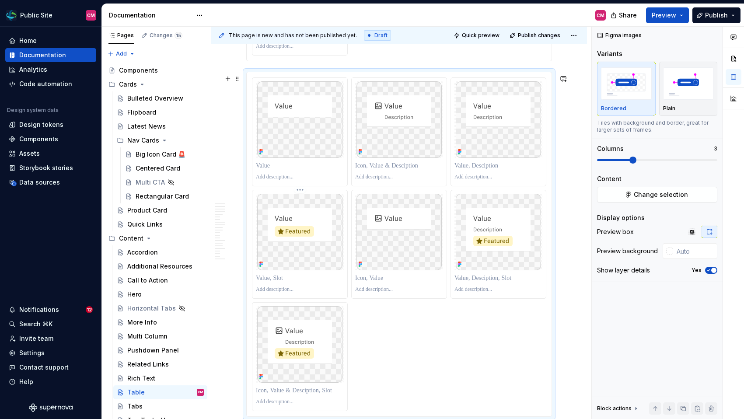
click at [297, 224] on img at bounding box center [299, 232] width 85 height 77
click at [238, 76] on span at bounding box center [237, 79] width 7 height 12
click at [255, 117] on div "Move down" at bounding box center [278, 120] width 57 height 9
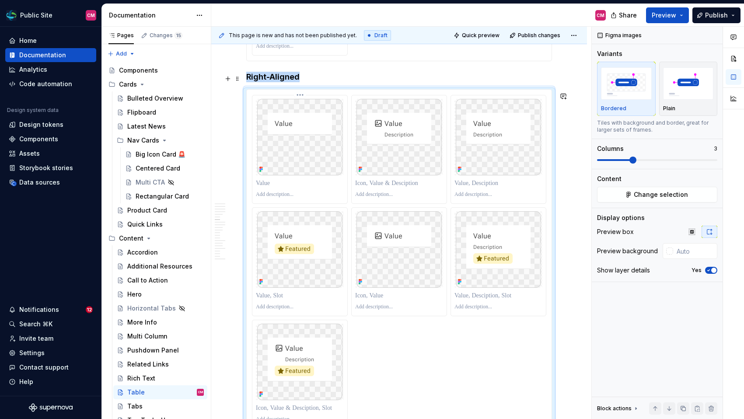
scroll to position [1487, 0]
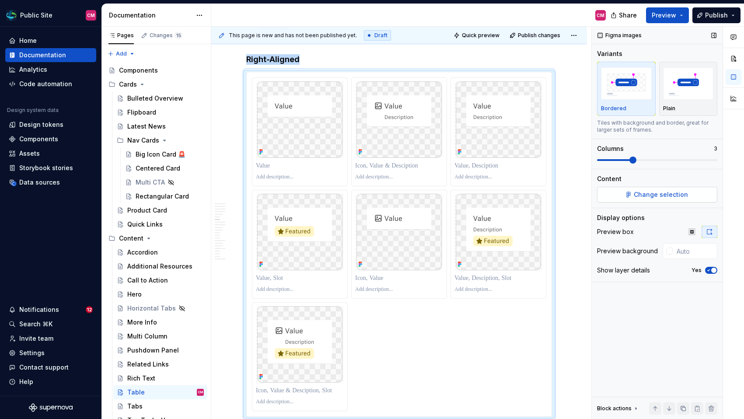
click at [664, 191] on span "Change selection" at bounding box center [660, 194] width 54 height 9
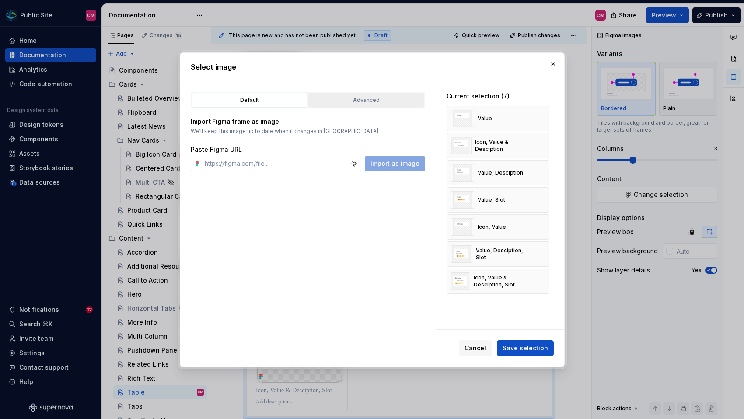
click at [391, 95] on button "Advanced" at bounding box center [366, 100] width 116 height 15
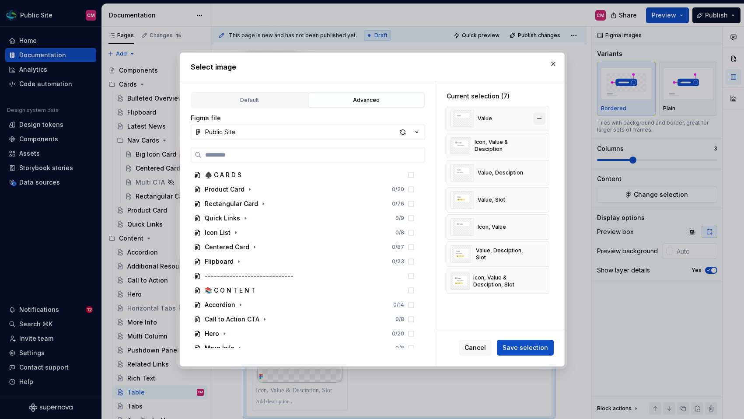
click at [545, 118] on button "button" at bounding box center [539, 118] width 12 height 12
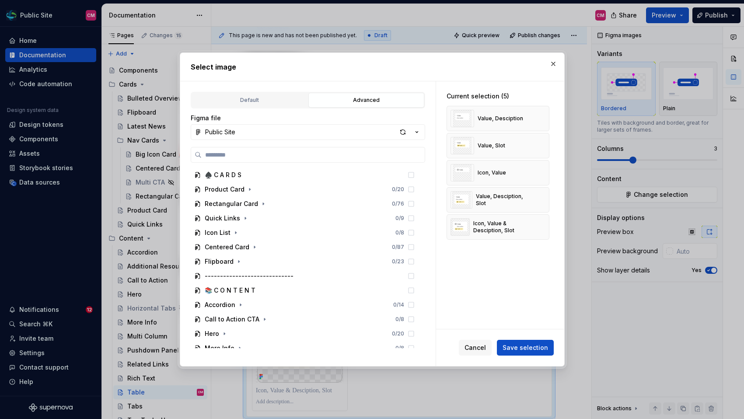
click at [545, 118] on button "button" at bounding box center [539, 118] width 12 height 12
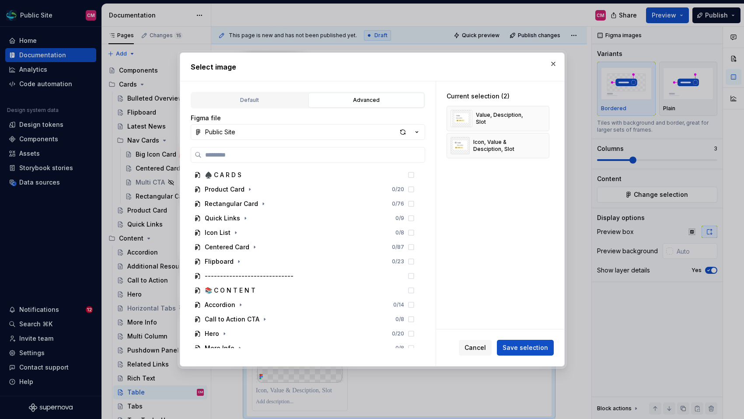
click at [545, 118] on button "button" at bounding box center [539, 118] width 12 height 12
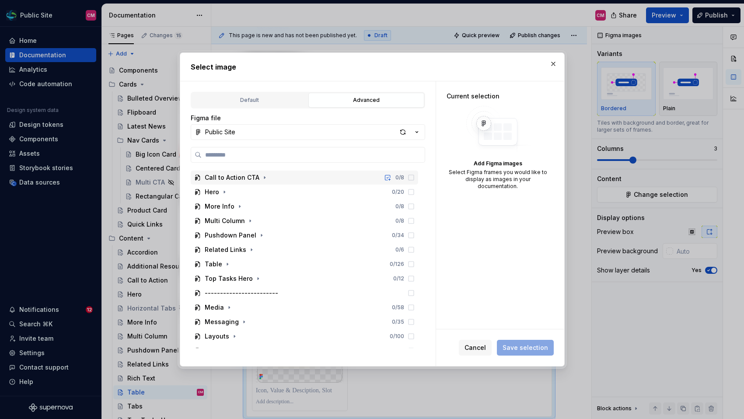
scroll to position [166, 0]
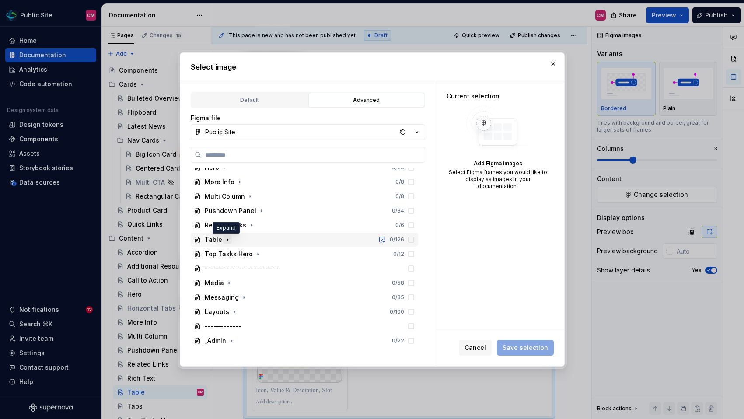
click at [228, 240] on icon "button" at bounding box center [227, 239] width 7 height 7
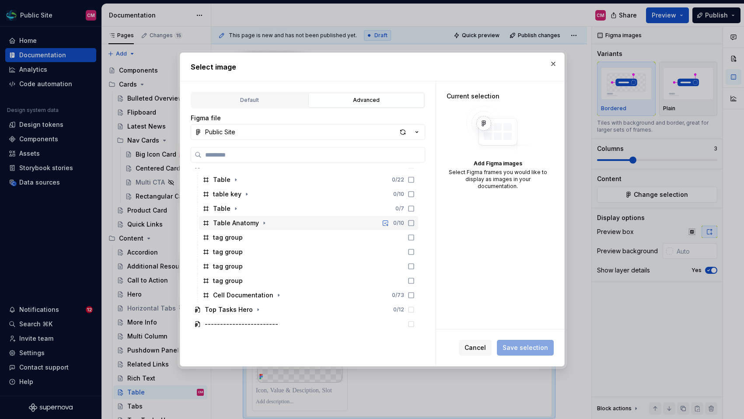
scroll to position [249, 0]
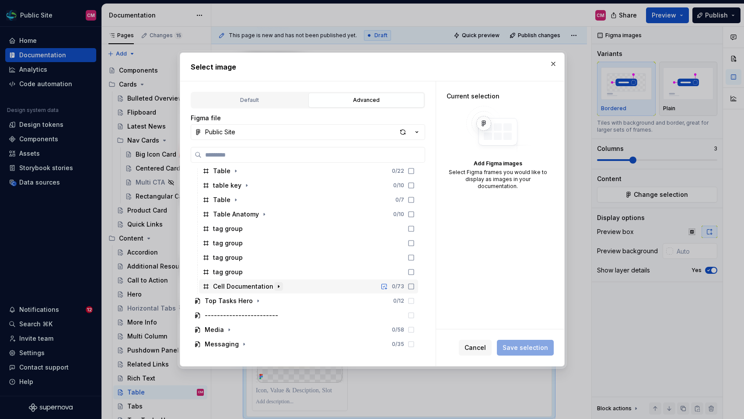
click at [277, 288] on icon "button" at bounding box center [278, 286] width 7 height 7
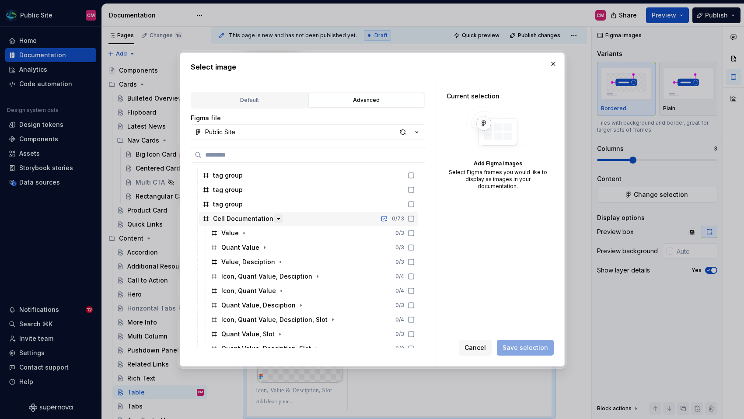
scroll to position [330, 0]
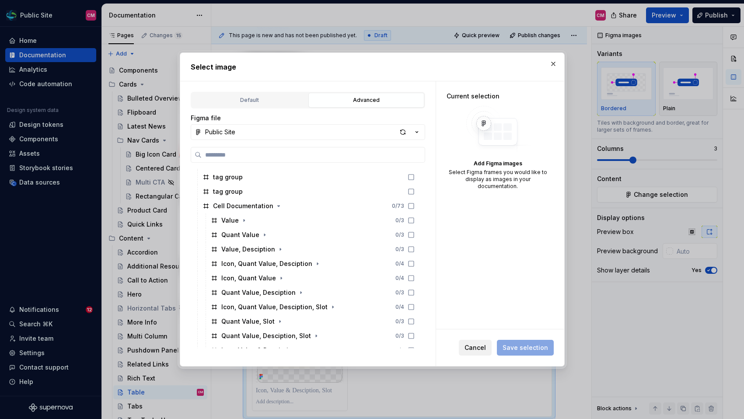
click at [478, 351] on span "Cancel" at bounding box center [474, 347] width 21 height 9
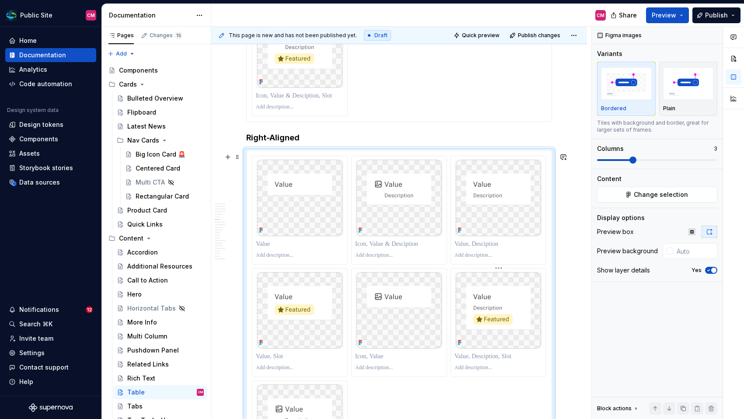
scroll to position [1395, 0]
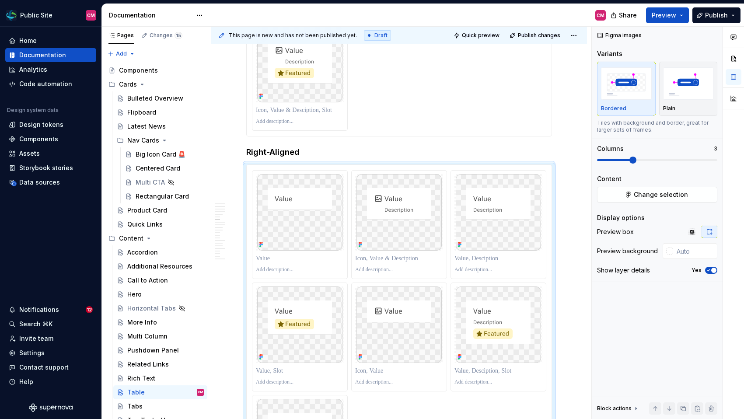
click at [317, 151] on h4 "Right-Aligned" at bounding box center [399, 152] width 306 height 10
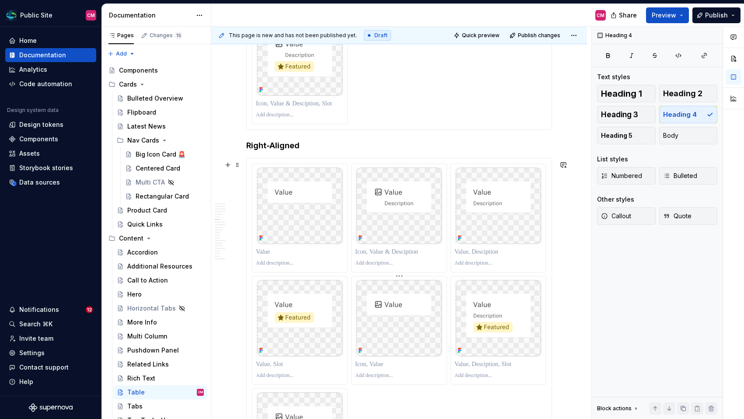
scroll to position [1398, 0]
click at [413, 259] on p at bounding box center [399, 254] width 88 height 9
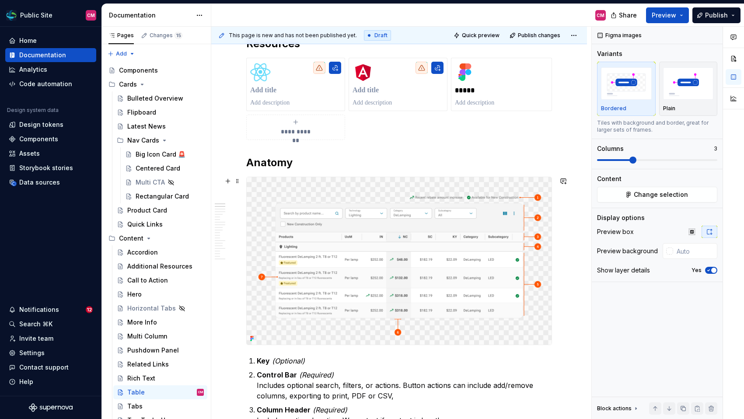
scroll to position [300, 0]
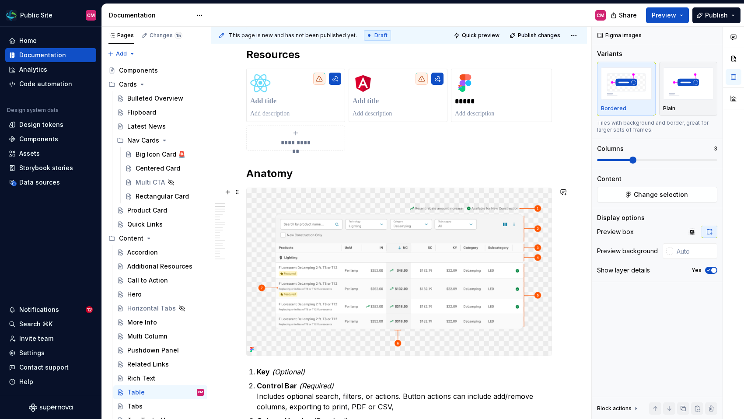
click at [335, 254] on img at bounding box center [399, 271] width 305 height 167
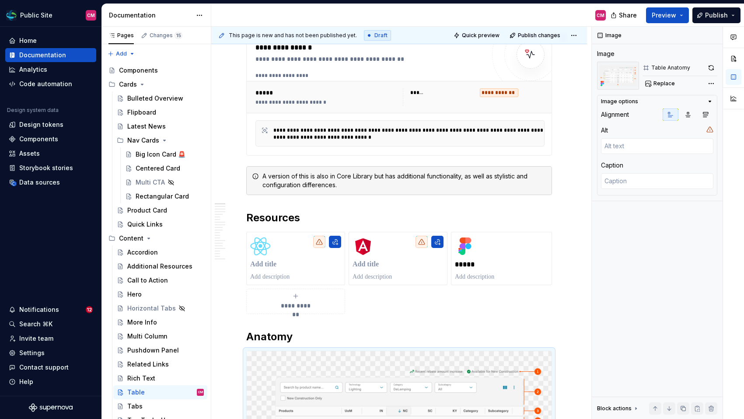
scroll to position [0, 0]
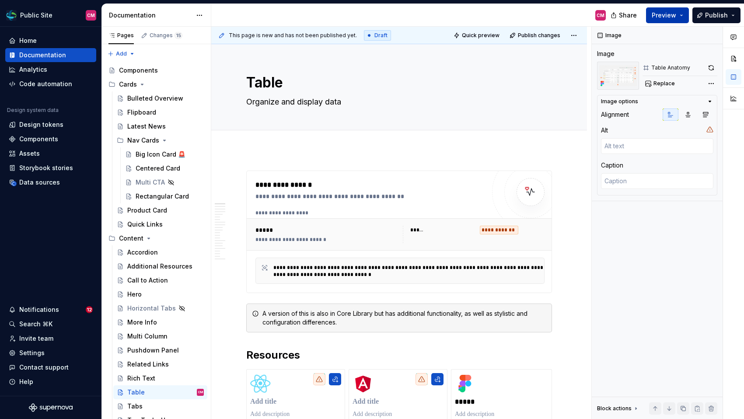
click at [656, 17] on span "Preview" at bounding box center [663, 15] width 24 height 9
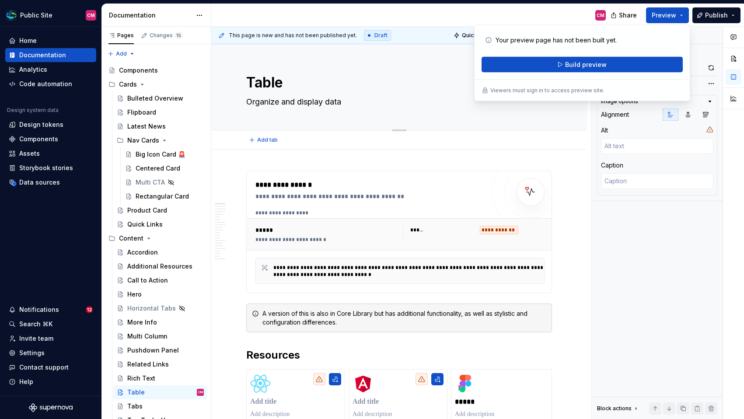
click at [457, 85] on textarea "Table" at bounding box center [397, 82] width 306 height 21
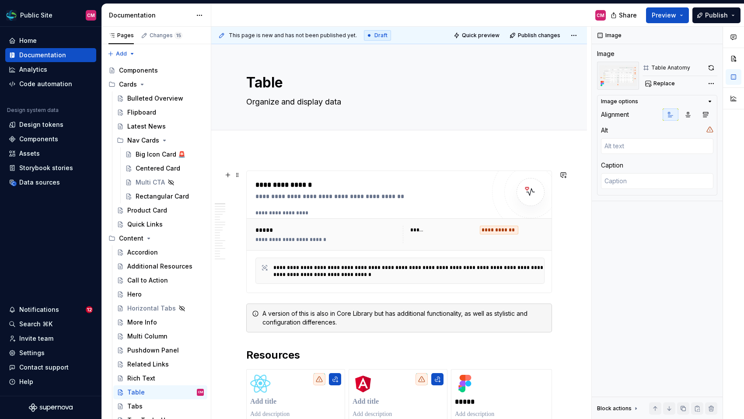
click at [417, 204] on div "**********" at bounding box center [370, 232] width 230 height 104
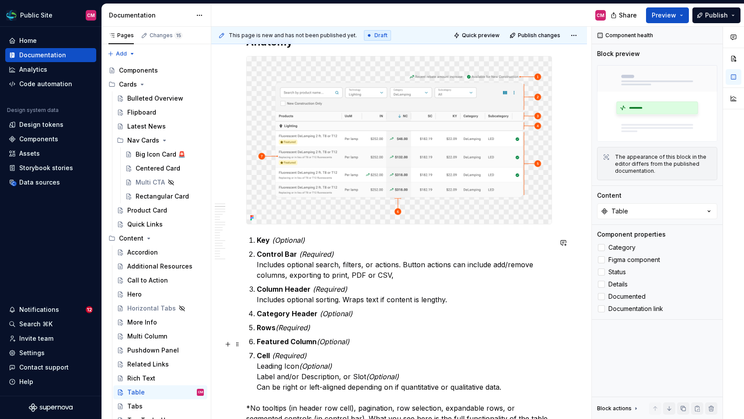
scroll to position [433, 0]
click at [332, 273] on p "Control Bar (Required) Includes optional search, filters, or actions. Button ac…" at bounding box center [404, 263] width 295 height 31
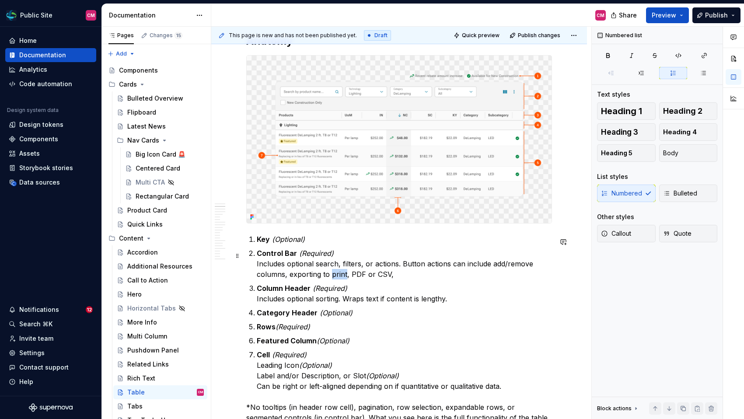
click at [332, 273] on p "Control Bar (Required) Includes optional search, filters, or actions. Button ac…" at bounding box center [404, 263] width 295 height 31
click at [406, 275] on p "Control Bar (Required) Includes optional search, filters, or actions. Button ac…" at bounding box center [404, 263] width 295 height 31
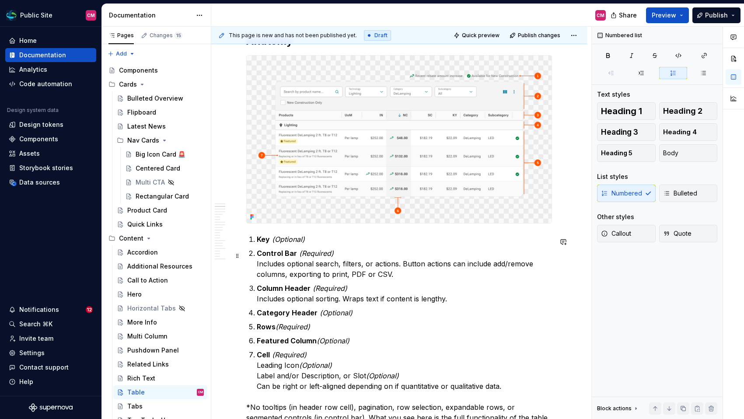
click at [289, 278] on p "Control Bar (Required) Includes optional search, filters, or actions. Button ac…" at bounding box center [404, 263] width 295 height 31
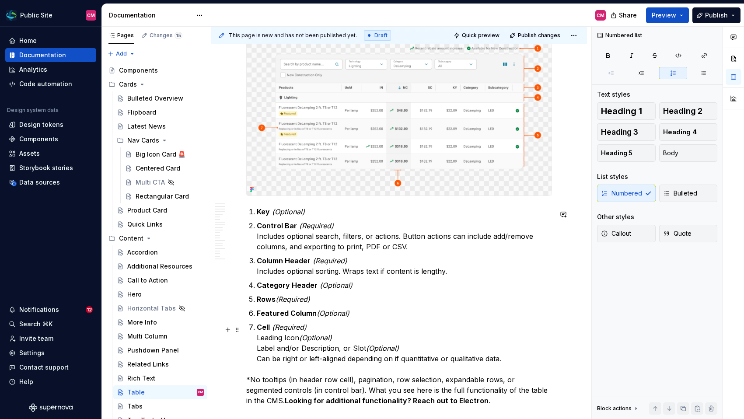
scroll to position [461, 0]
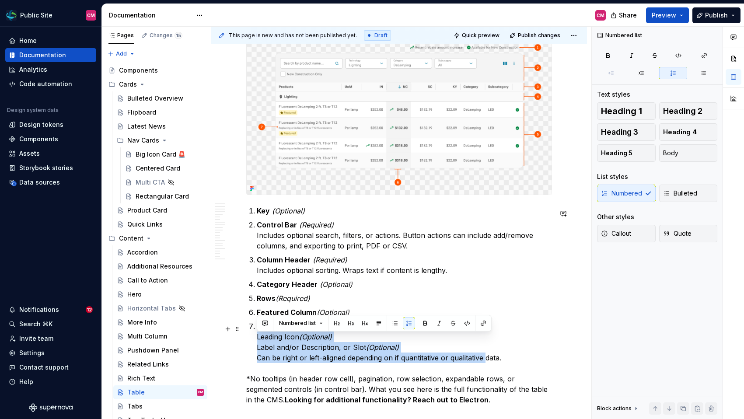
drag, startPoint x: 256, startPoint y: 339, endPoint x: 487, endPoint y: 363, distance: 232.1
click at [487, 363] on p "Cell (Required) Leading Icon (Optional) Label and/or Description, or Slot (Opti…" at bounding box center [404, 342] width 295 height 42
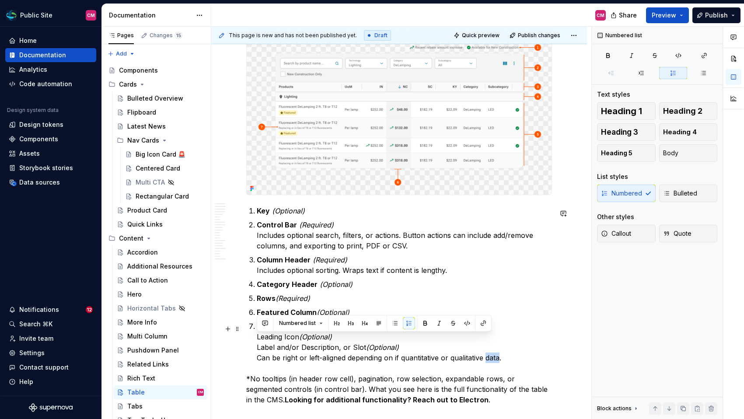
click at [487, 363] on p "Cell (Required) Leading Icon (Optional) Label and/or Description, or Slot (Opti…" at bounding box center [404, 342] width 295 height 42
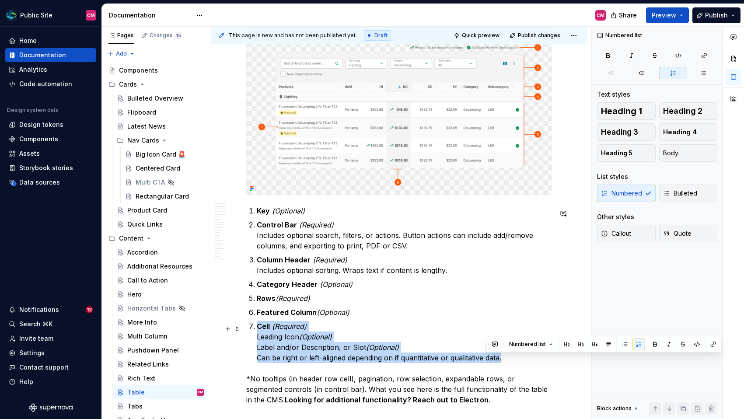
click at [487, 363] on p "Cell (Required) Leading Icon (Optional) Label and/or Description, or Slot (Opti…" at bounding box center [404, 342] width 295 height 42
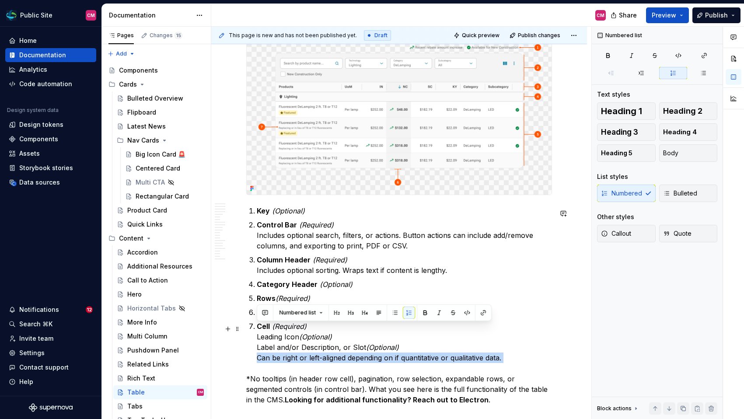
click at [487, 363] on p "Cell (Required) Leading Icon (Optional) Label and/or Description, or Slot (Opti…" at bounding box center [404, 342] width 295 height 42
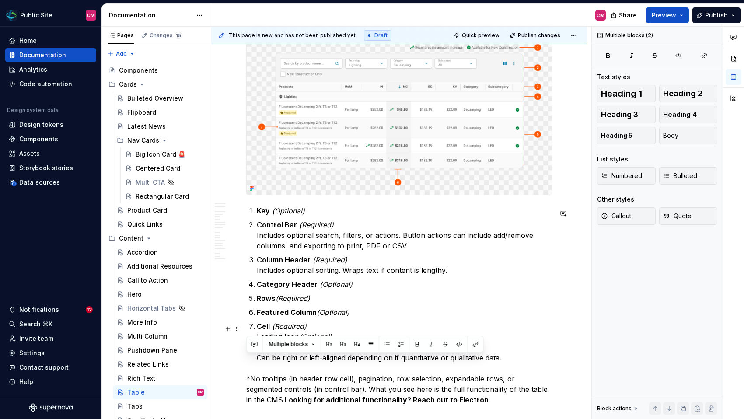
click at [514, 362] on p "Cell (Required) Leading Icon (Optional) Label and/or Description, or Slot (Opti…" at bounding box center [404, 342] width 295 height 42
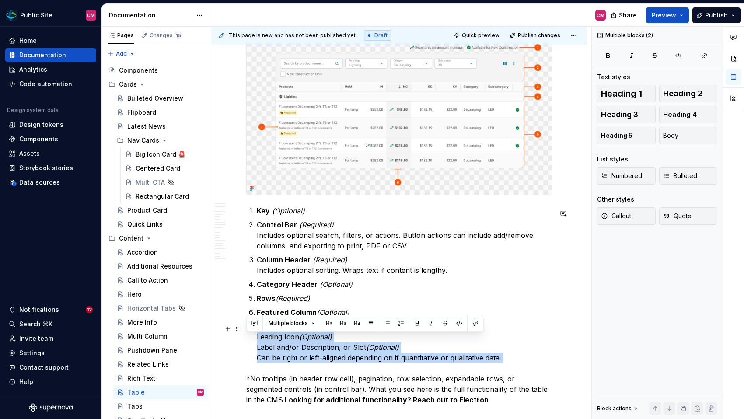
drag, startPoint x: 514, startPoint y: 362, endPoint x: 250, endPoint y: 341, distance: 264.1
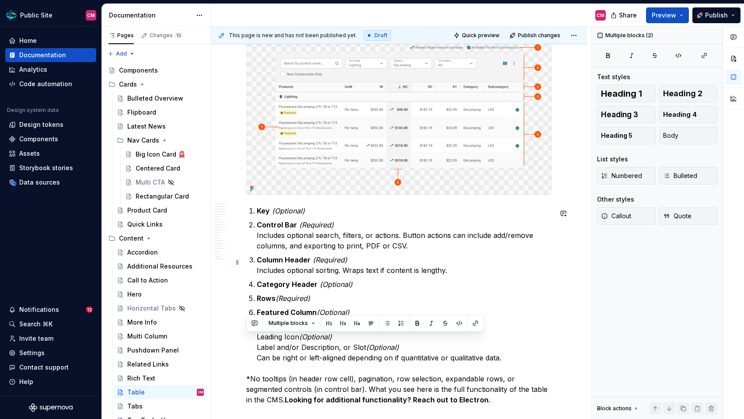
click at [352, 257] on p "Column Header (Required) Includes optional sorting. Wraps text if content is le…" at bounding box center [404, 264] width 295 height 21
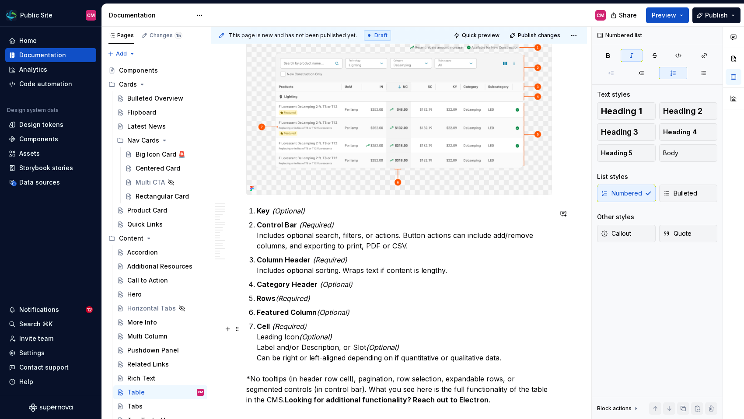
click at [264, 329] on strong "Cell" at bounding box center [263, 326] width 13 height 9
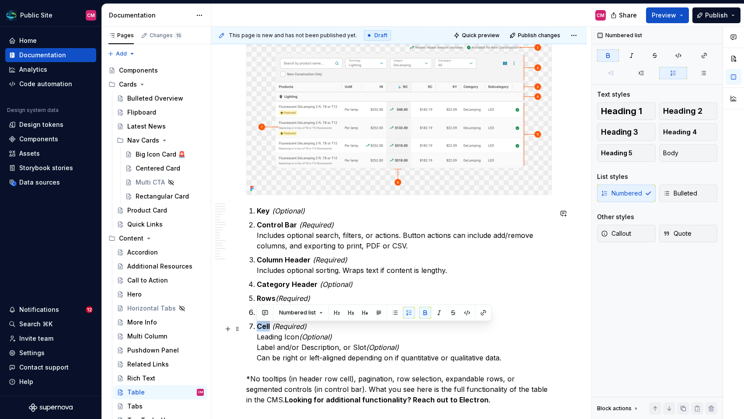
click at [264, 329] on strong "Cell" at bounding box center [263, 326] width 13 height 9
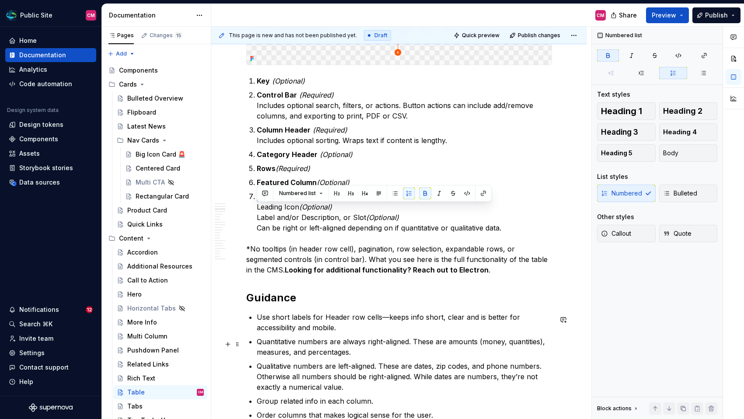
scroll to position [573, 0]
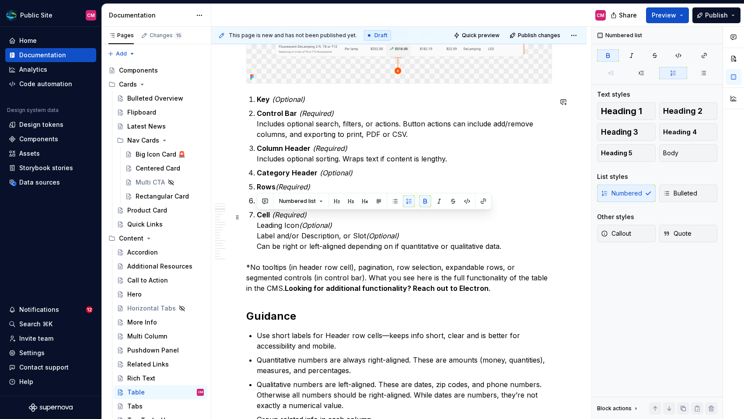
click at [343, 235] on p "Cell (Required) Leading Icon (Optional) Label and/or Description, or Slot (Opti…" at bounding box center [404, 230] width 295 height 42
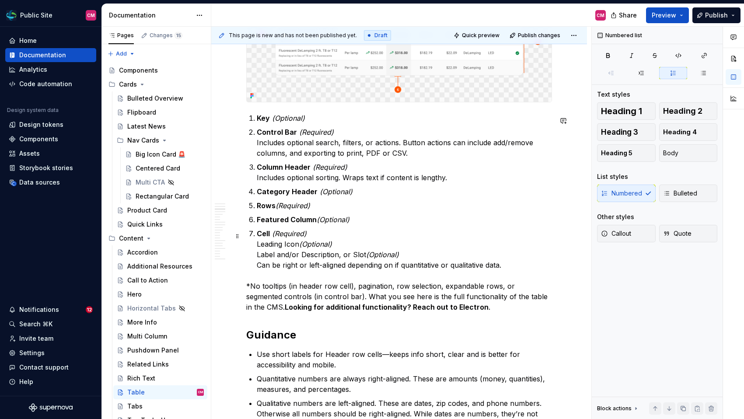
scroll to position [544, 0]
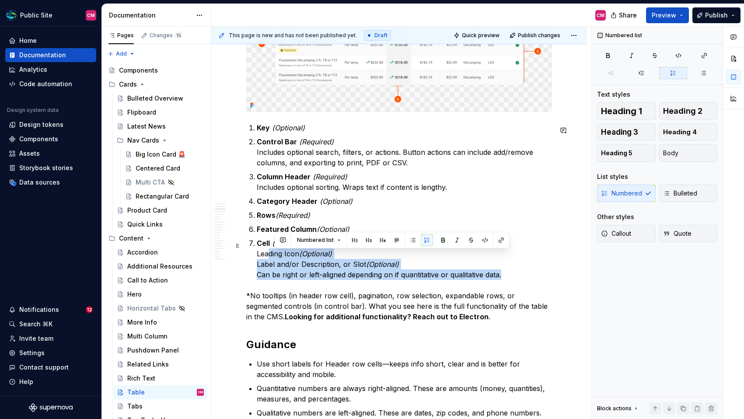
drag, startPoint x: 511, startPoint y: 275, endPoint x: 271, endPoint y: 256, distance: 240.8
click at [271, 256] on p "Cell (Required) Leading Icon (Optional) Label and/or Description, or Slot (Opti…" at bounding box center [404, 259] width 295 height 42
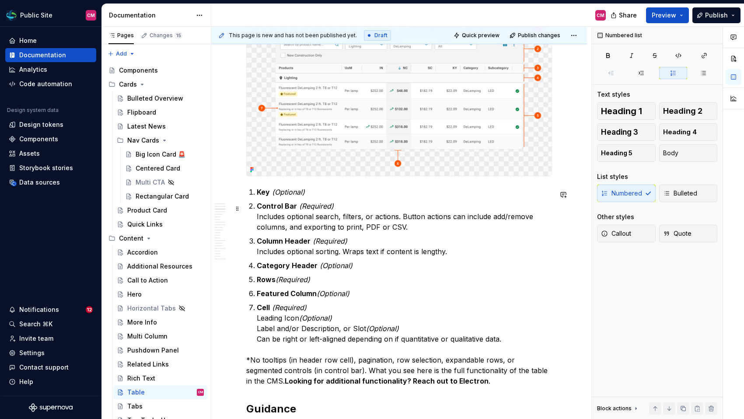
scroll to position [472, 0]
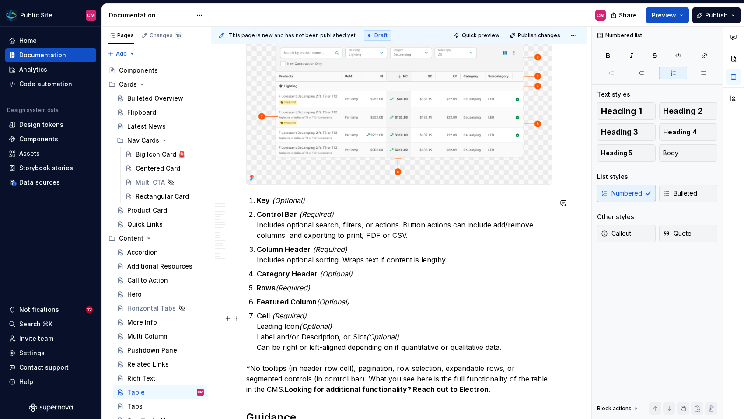
type textarea "*"
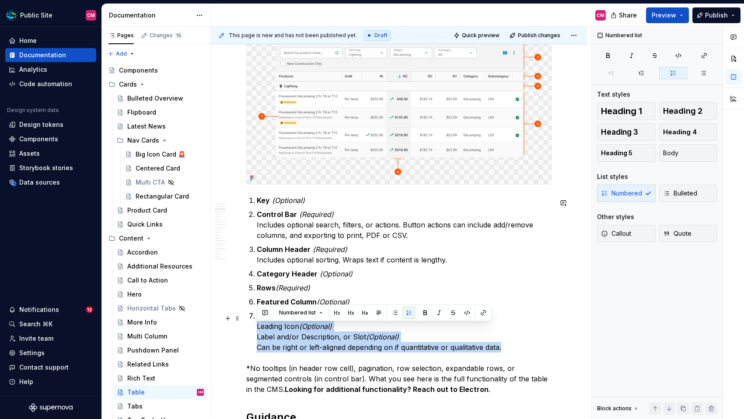
drag, startPoint x: 506, startPoint y: 350, endPoint x: 254, endPoint y: 329, distance: 253.5
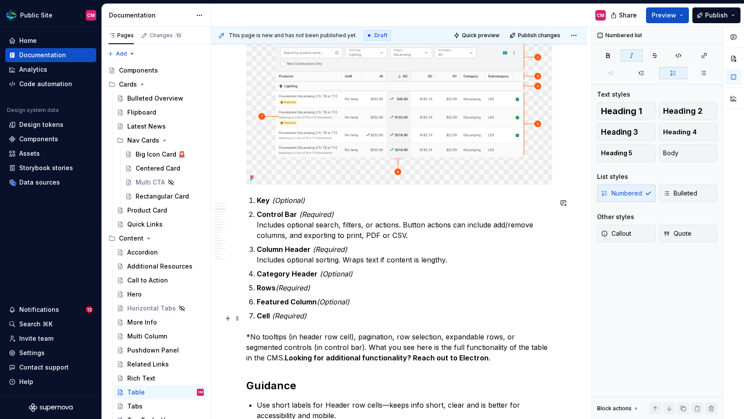
click at [262, 320] on strong "Cell" at bounding box center [263, 315] width 13 height 9
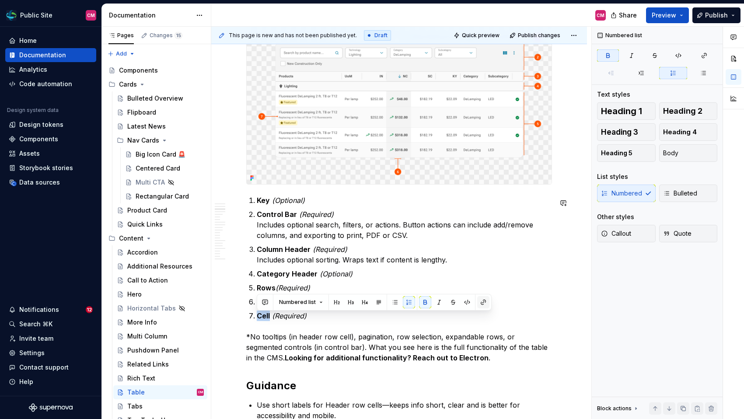
click at [481, 303] on button "button" at bounding box center [483, 302] width 12 height 12
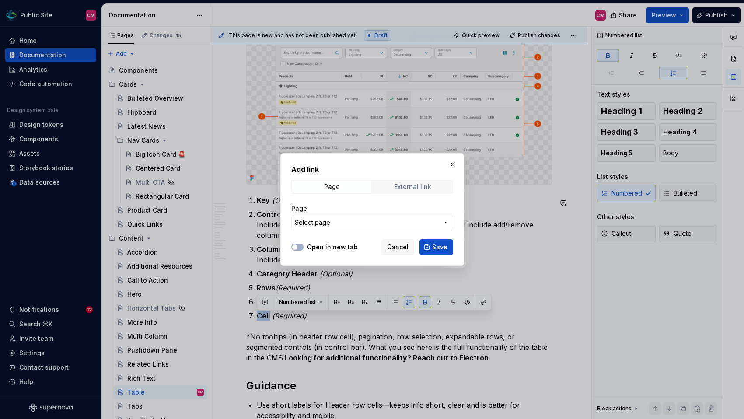
click at [411, 186] on div "External link" at bounding box center [412, 186] width 37 height 7
click at [351, 184] on span "Page" at bounding box center [331, 187] width 79 height 12
click at [347, 229] on button "Select page" at bounding box center [372, 223] width 162 height 16
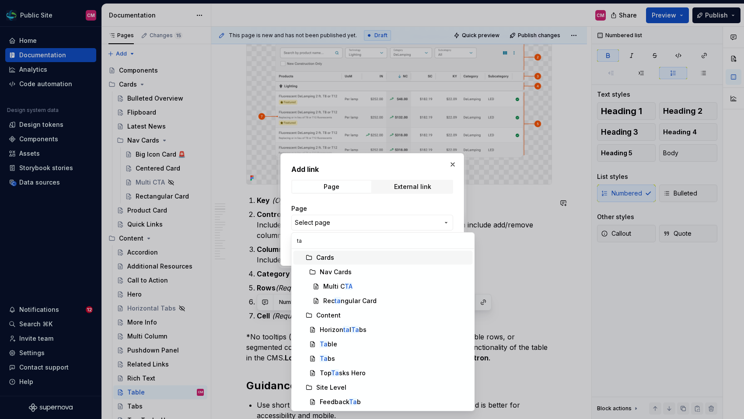
scroll to position [0, 0]
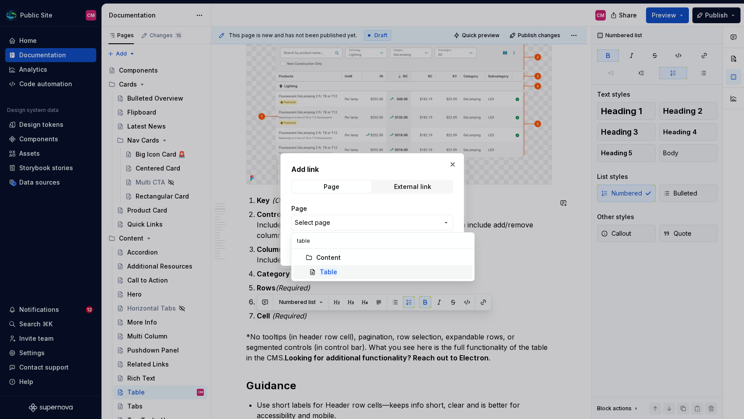
type input "table"
click at [329, 271] on mark "Table" at bounding box center [328, 271] width 17 height 7
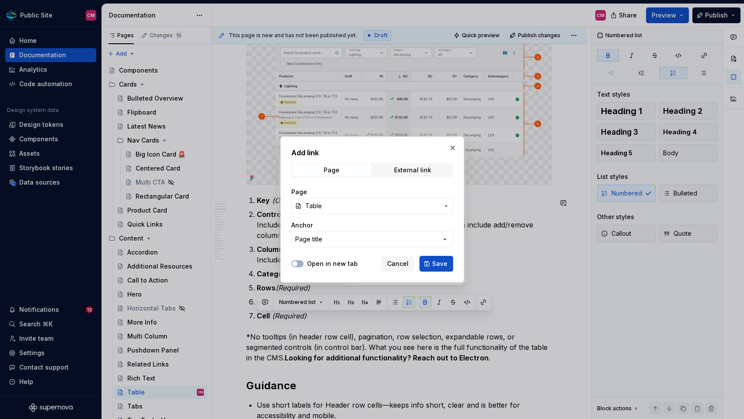
click at [342, 236] on button "Page title" at bounding box center [372, 239] width 162 height 16
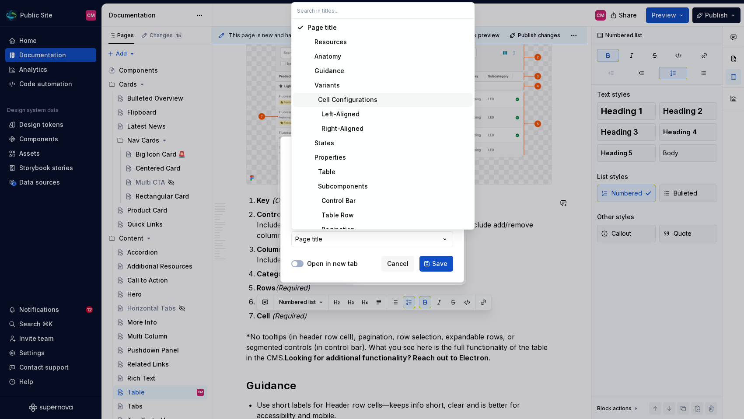
click at [351, 101] on div "Cell Configurations" at bounding box center [342, 99] width 70 height 9
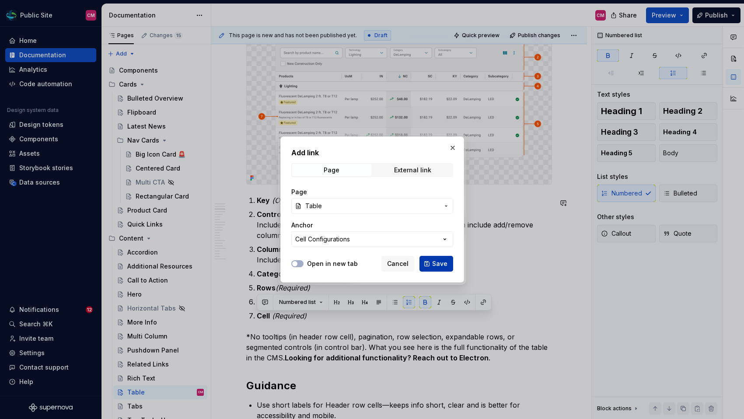
click at [435, 261] on span "Save" at bounding box center [439, 263] width 15 height 9
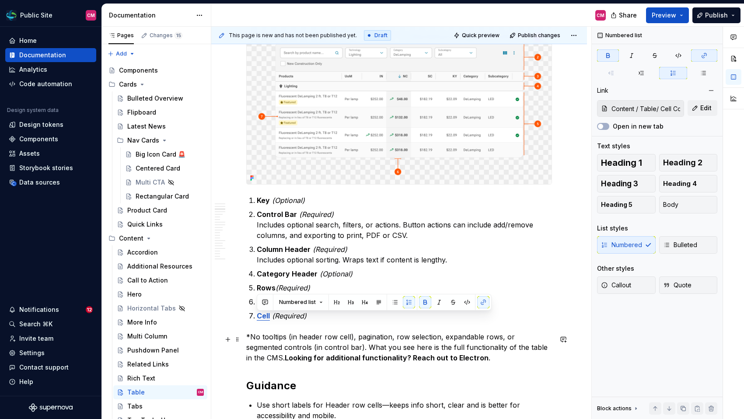
click at [396, 349] on p "*No tooltips (in header row cell), pagination, row selection, expandable rows, …" at bounding box center [399, 346] width 306 height 31
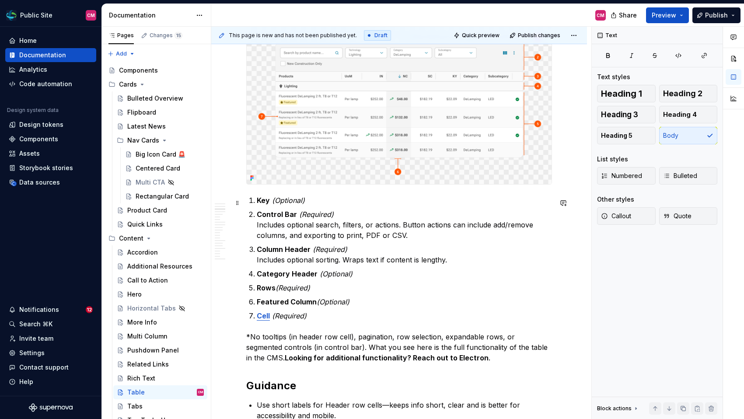
scroll to position [455, 0]
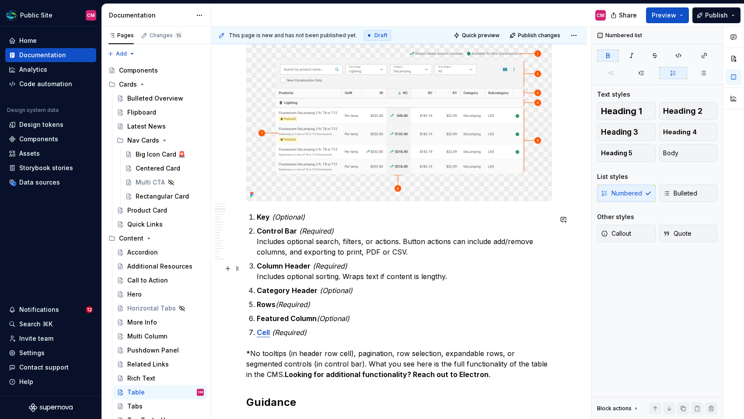
click at [285, 265] on strong "Column Header" at bounding box center [284, 265] width 54 height 9
drag, startPoint x: 285, startPoint y: 267, endPoint x: 258, endPoint y: 266, distance: 27.1
click at [258, 266] on strong "Column Header" at bounding box center [284, 265] width 54 height 9
click at [292, 282] on p "Column Header (Required) Includes optional sorting. Wraps text if content is le…" at bounding box center [404, 271] width 295 height 21
click at [284, 269] on strong "Column Header" at bounding box center [284, 265] width 54 height 9
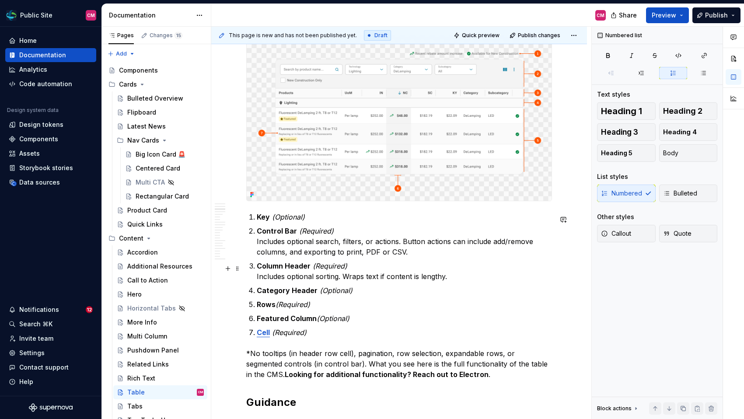
click at [311, 268] on p "Column Header (Required) Includes optional sorting. Wraps text if content is le…" at bounding box center [404, 271] width 295 height 21
click at [311, 268] on p "Column Header Row (Required) Includes optional sorting. Wraps text if content i…" at bounding box center [404, 271] width 295 height 21
click at [327, 266] on em "(Required)" at bounding box center [344, 265] width 35 height 9
drag, startPoint x: 286, startPoint y: 267, endPoint x: 256, endPoint y: 268, distance: 30.2
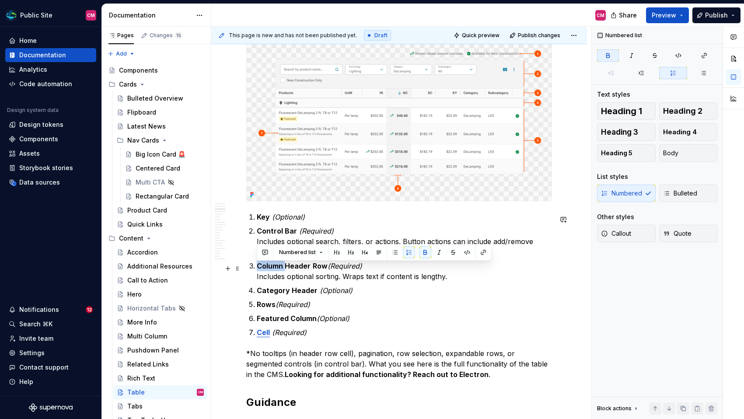
click at [257, 268] on strong "Column Header" at bounding box center [284, 265] width 54 height 9
click at [313, 270] on strong "Row" at bounding box center [320, 265] width 15 height 9
click at [346, 277] on p "Column Header Row (Required) Includes optional sorting. Wraps text if content i…" at bounding box center [404, 271] width 295 height 21
drag, startPoint x: 285, startPoint y: 267, endPoint x: 258, endPoint y: 266, distance: 27.1
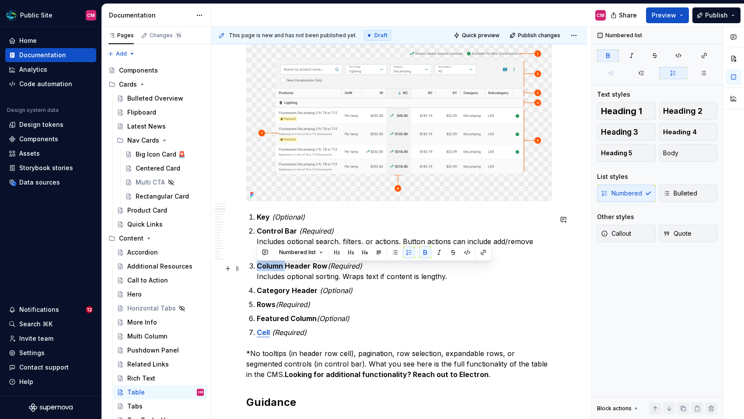
click at [258, 266] on strong "Column Header" at bounding box center [284, 265] width 54 height 9
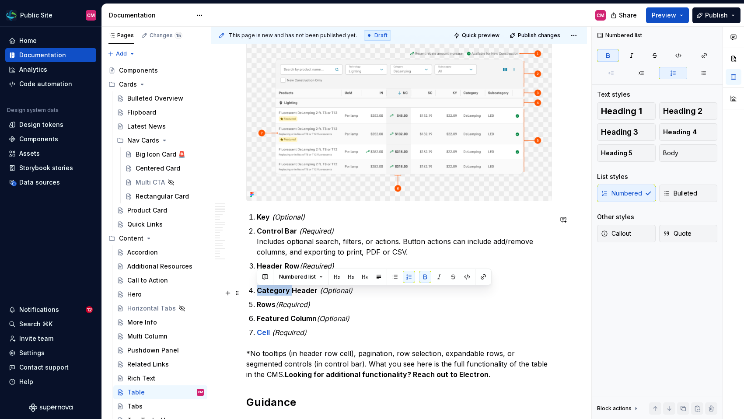
drag, startPoint x: 291, startPoint y: 293, endPoint x: 256, endPoint y: 294, distance: 34.5
click at [257, 294] on strong "Category Header" at bounding box center [287, 290] width 61 height 9
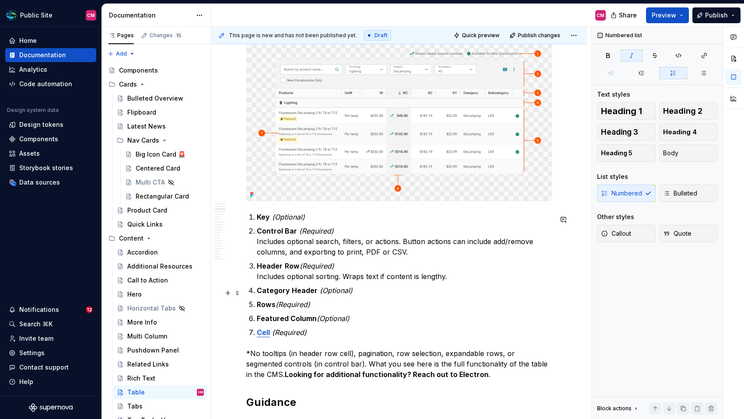
click at [384, 296] on p "Category Header (Optional)" at bounding box center [404, 290] width 295 height 10
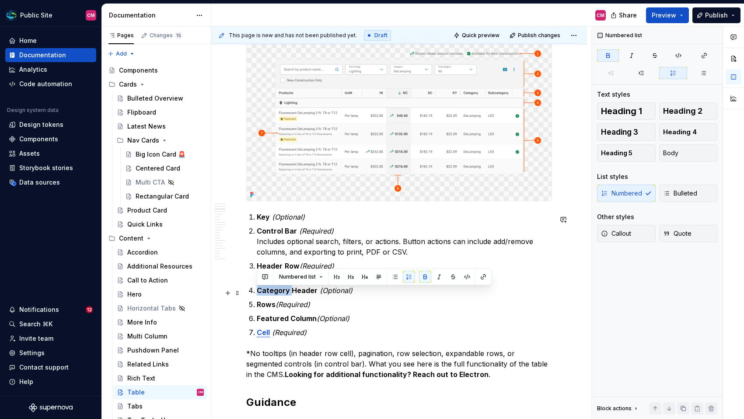
drag, startPoint x: 292, startPoint y: 292, endPoint x: 258, endPoint y: 290, distance: 33.7
click at [258, 290] on strong "Category Header" at bounding box center [287, 290] width 61 height 9
click at [282, 291] on strong "Category Header" at bounding box center [287, 290] width 61 height 9
drag, startPoint x: 315, startPoint y: 289, endPoint x: 258, endPoint y: 292, distance: 56.9
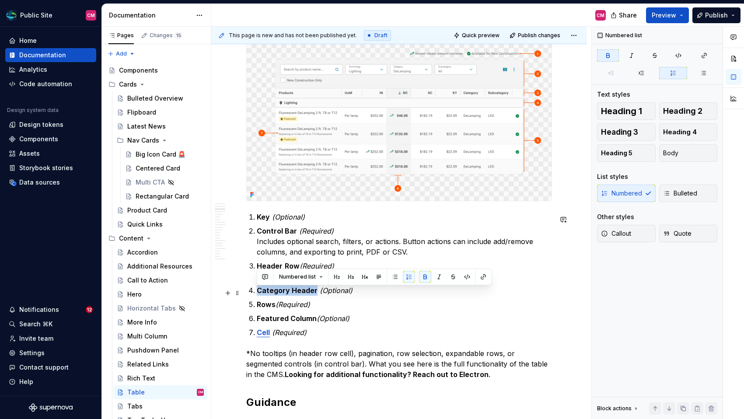
click at [258, 292] on p "Category Header (Optional)" at bounding box center [404, 290] width 295 height 10
click at [302, 295] on strong "Category Header" at bounding box center [287, 290] width 61 height 9
click at [316, 291] on p "Category Header (Optional)" at bounding box center [404, 290] width 295 height 10
click at [334, 305] on p "Rows (Required)" at bounding box center [404, 304] width 295 height 10
click at [334, 293] on em "(Optional)" at bounding box center [350, 290] width 33 height 9
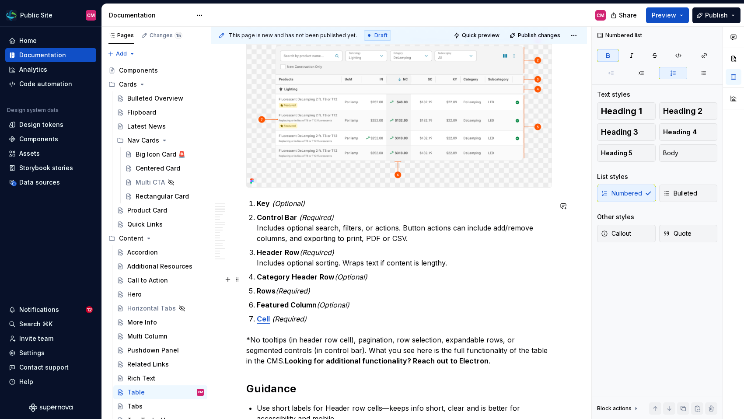
scroll to position [467, 0]
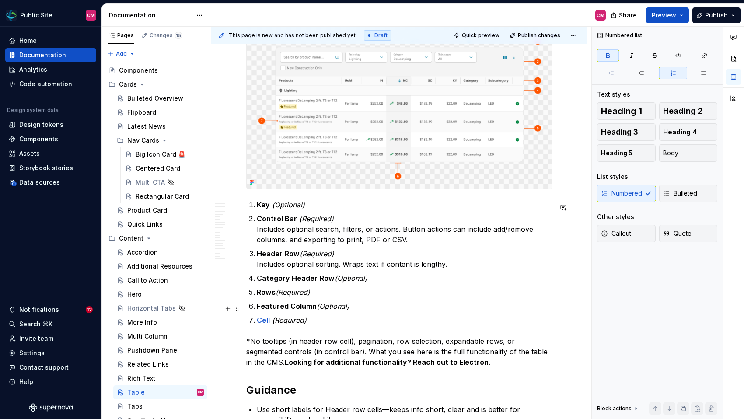
click at [312, 307] on strong "Featured Column" at bounding box center [287, 306] width 60 height 9
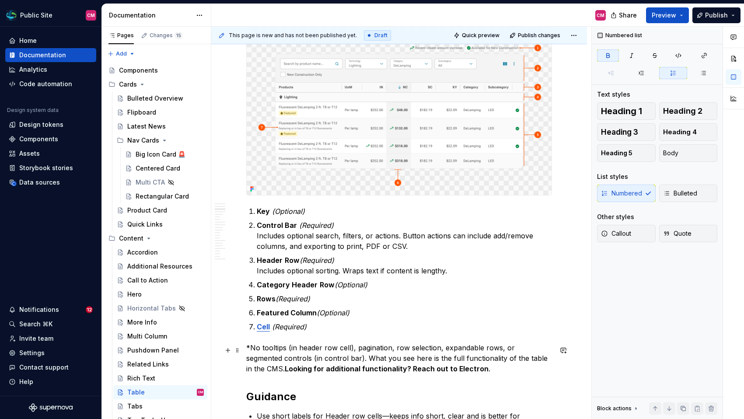
scroll to position [457, 0]
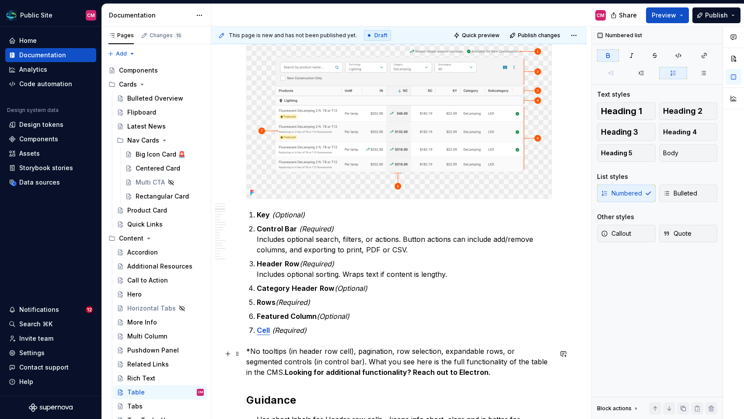
click at [266, 358] on p "*No tooltips (in header row cell), pagination, row selection, expandable rows, …" at bounding box center [399, 361] width 306 height 31
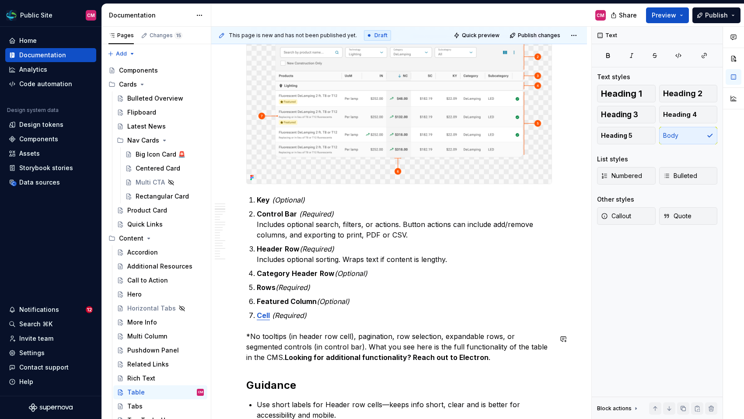
scroll to position [480, 0]
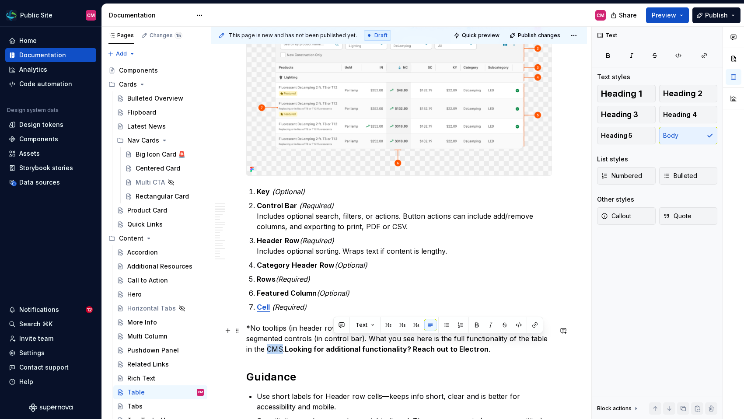
drag, startPoint x: 542, startPoint y: 341, endPoint x: 527, endPoint y: 341, distance: 14.9
click at [527, 341] on p "*No tooltips (in header row cell), pagination, row selection, expandable rows, …" at bounding box center [399, 338] width 306 height 31
click at [495, 354] on p "*No tooltips (in header row cell), pagination, row selection, expandable rows, …" at bounding box center [399, 338] width 306 height 31
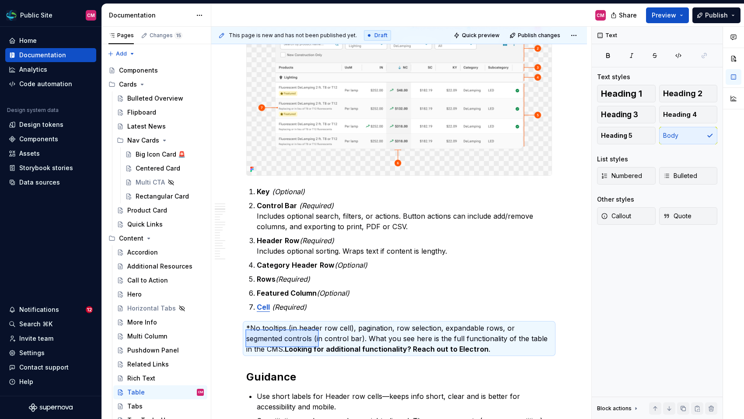
drag, startPoint x: 245, startPoint y: 329, endPoint x: 319, endPoint y: 347, distance: 75.6
click at [319, 347] on div "**********" at bounding box center [401, 223] width 380 height 393
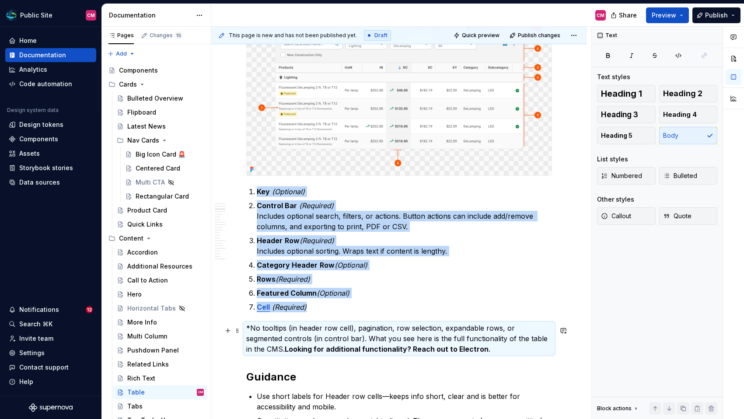
click at [319, 347] on strong "Looking for additional functionality? Reach out to Electron" at bounding box center [387, 348] width 204 height 9
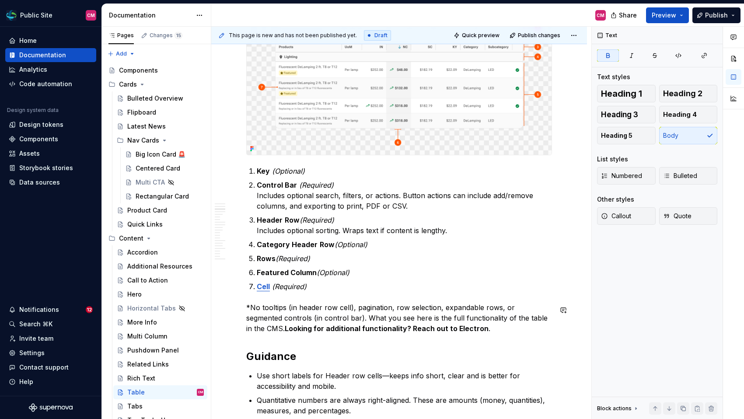
scroll to position [502, 0]
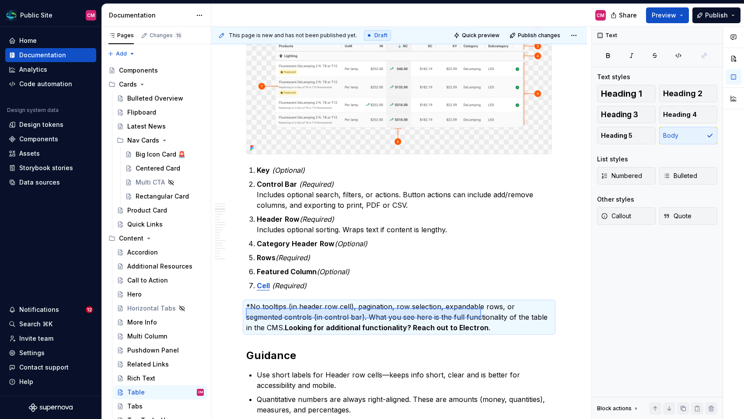
drag, startPoint x: 246, startPoint y: 308, endPoint x: 481, endPoint y: 318, distance: 235.4
click at [481, 318] on div "**********" at bounding box center [401, 223] width 380 height 393
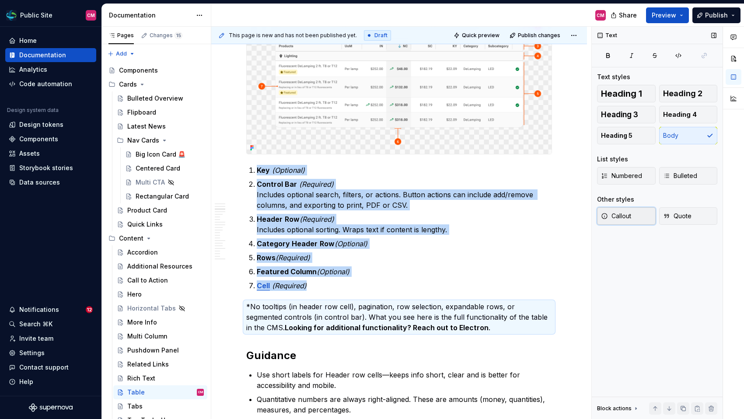
click at [640, 214] on button "Callout" at bounding box center [626, 215] width 59 height 17
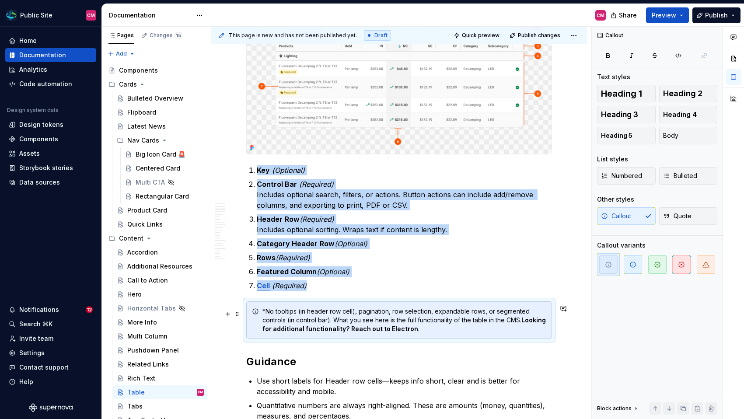
click at [445, 322] on div "*No tooltips (in header row cell), pagination, row selection, expandable rows, …" at bounding box center [404, 320] width 284 height 26
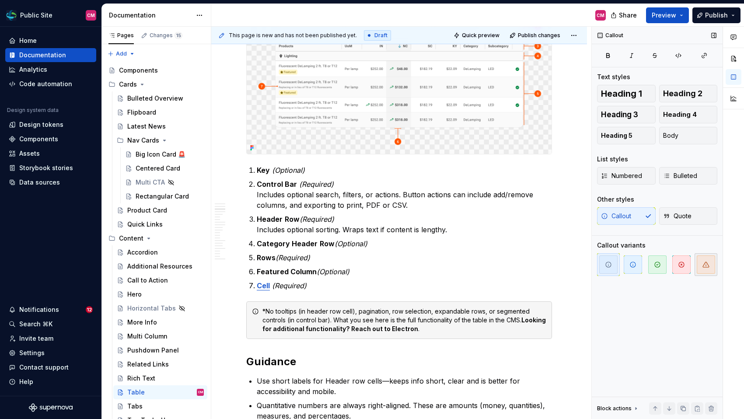
click at [701, 267] on span "button" at bounding box center [705, 264] width 18 height 18
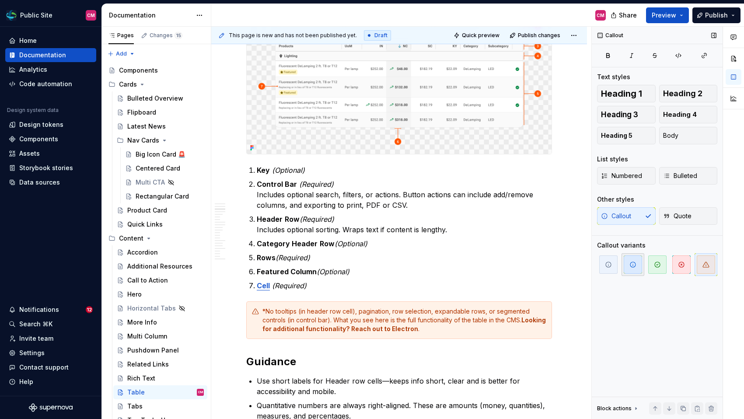
click at [626, 269] on span "button" at bounding box center [632, 264] width 18 height 18
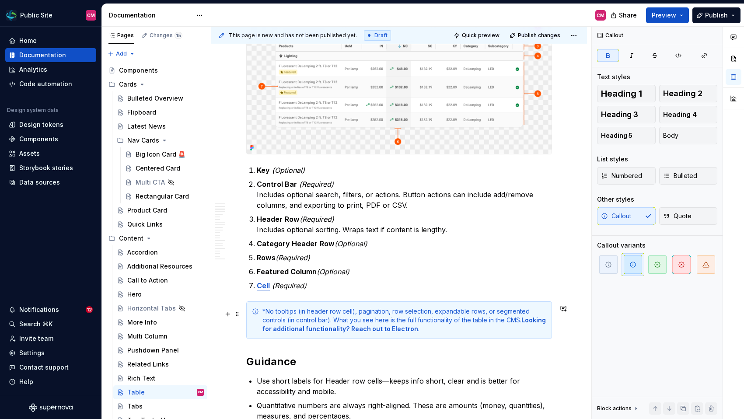
click at [384, 332] on strong "Looking for additional functionality? Reach out to Electron" at bounding box center [404, 324] width 285 height 16
click at [264, 313] on div "*No tooltips (in header row cell), pagination, row selection, expandable rows, …" at bounding box center [404, 320] width 284 height 26
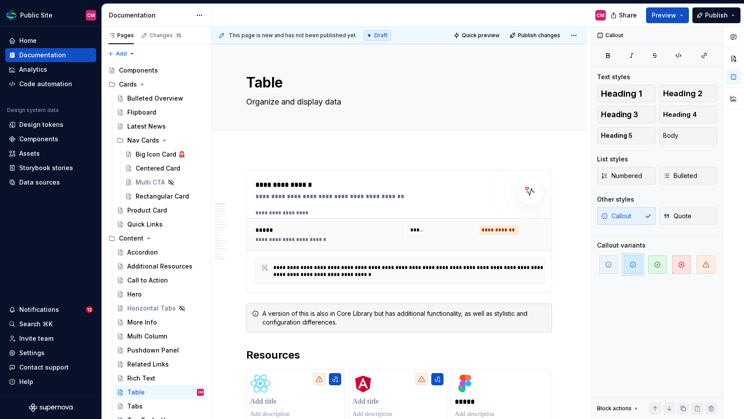
type textarea "*"
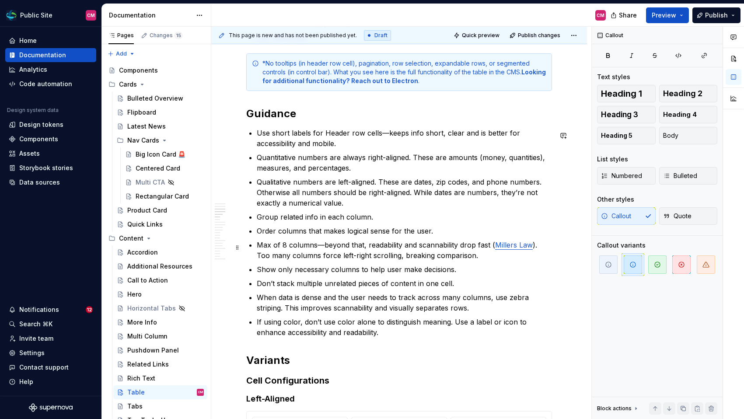
scroll to position [763, 0]
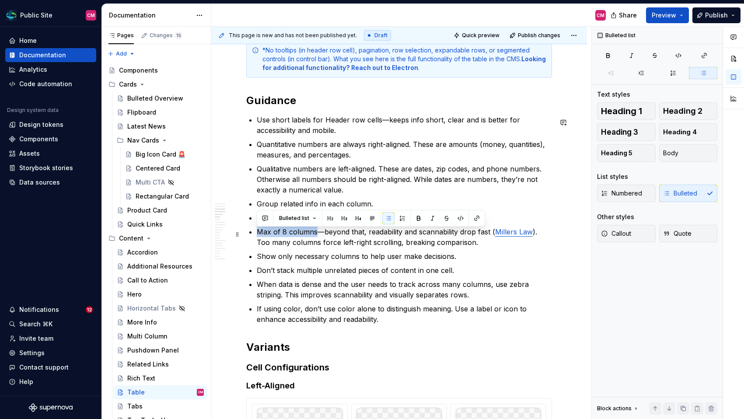
drag, startPoint x: 257, startPoint y: 234, endPoint x: 314, endPoint y: 235, distance: 57.7
click at [314, 235] on p "Max of 8 columns—beyond that, readability and scannability drop fast ( Millers …" at bounding box center [404, 236] width 295 height 21
click at [258, 234] on p "Max of 8 columns—beyond that, readability and scannability drop fast ( Millers …" at bounding box center [404, 236] width 295 height 21
drag, startPoint x: 258, startPoint y: 234, endPoint x: 315, endPoint y: 236, distance: 57.3
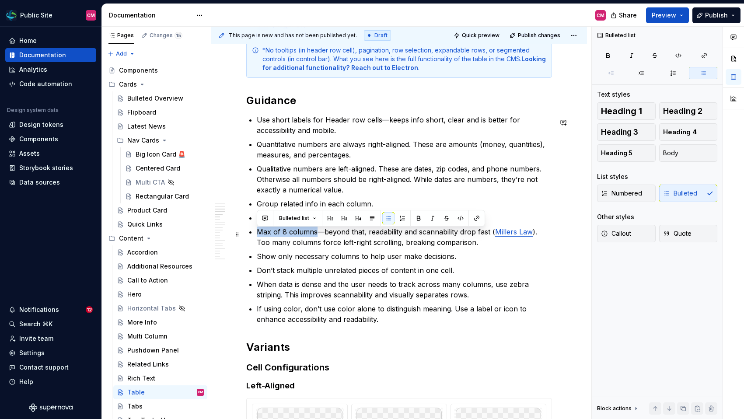
click at [315, 236] on p "Max of 8 columns—beyond that, readability and scannability drop fast ( Millers …" at bounding box center [404, 236] width 295 height 21
click at [264, 216] on button "button" at bounding box center [265, 218] width 12 height 12
click at [288, 275] on p "Don’t stack multiple unrelated pieces of content in one cell." at bounding box center [404, 270] width 295 height 10
click at [266, 234] on p "Max of 8 columns—beyond that, readability and scannability drop fast ( Millers …" at bounding box center [404, 236] width 295 height 21
click at [263, 234] on p "Max of 8 columns—beyond that, readability and scannability drop fast ( Millers …" at bounding box center [404, 236] width 295 height 21
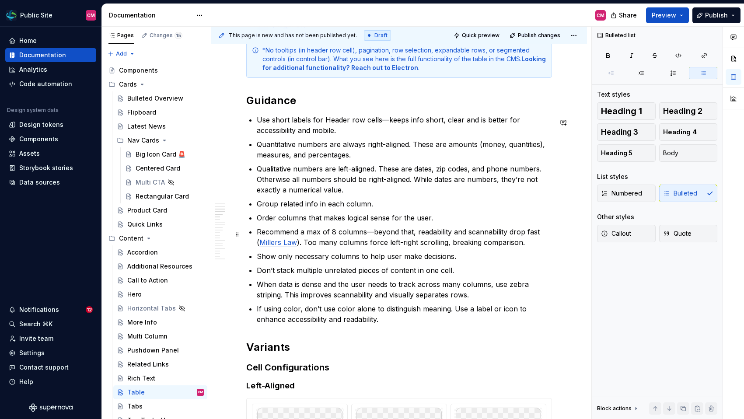
click at [309, 234] on p "Recommend a max of 8 columns—beyond that, readability and scannability drop fas…" at bounding box center [404, 236] width 295 height 21
click at [332, 271] on p "Don’t stack multiple unrelated pieces of content in one cell." at bounding box center [404, 270] width 295 height 10
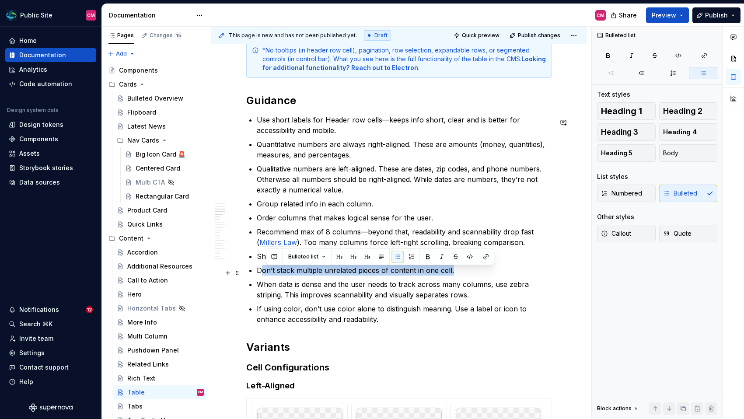
drag, startPoint x: 470, startPoint y: 274, endPoint x: 262, endPoint y: 275, distance: 208.5
click at [262, 275] on p "Don’t stack multiple unrelated pieces of content in one cell." at bounding box center [404, 270] width 295 height 10
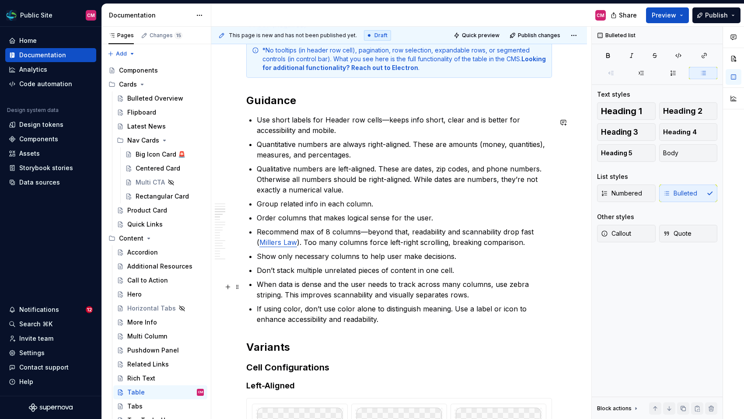
click at [294, 292] on p "When data is dense and the user needs to track across many columns, use zebra s…" at bounding box center [404, 289] width 295 height 21
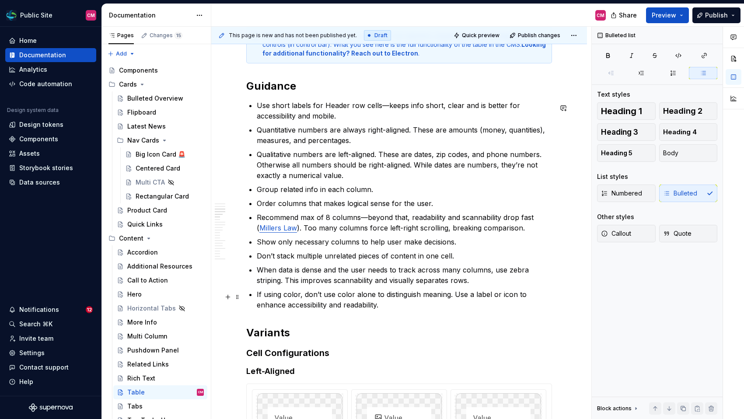
click at [393, 302] on p "If using color, don’t use color alone to distinguish meaning. Use a label or ic…" at bounding box center [404, 299] width 295 height 21
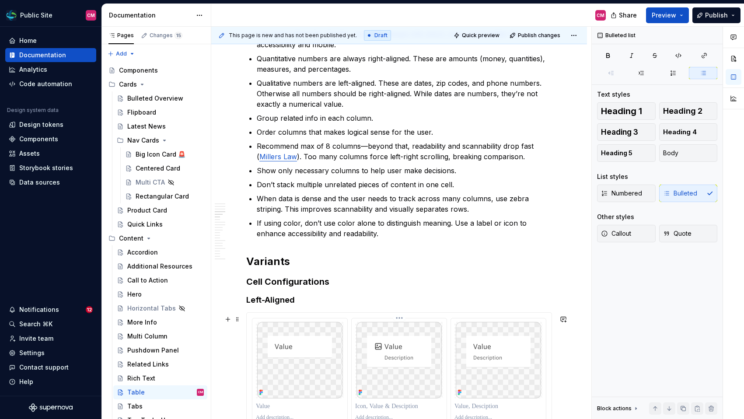
scroll to position [842, 0]
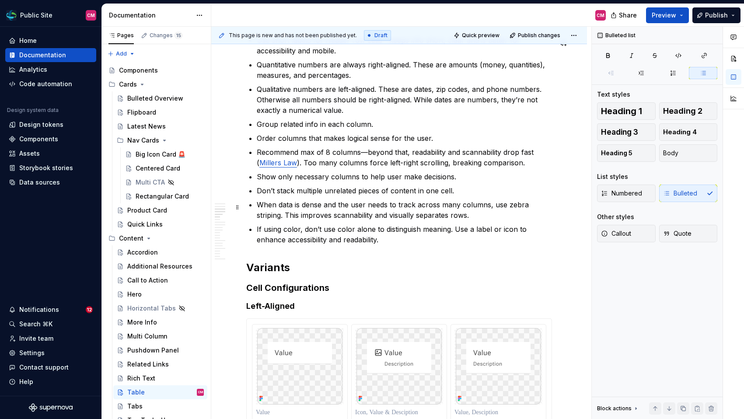
click at [323, 216] on p "When data is dense and the user needs to track across many columns, use zebra s…" at bounding box center [404, 209] width 295 height 21
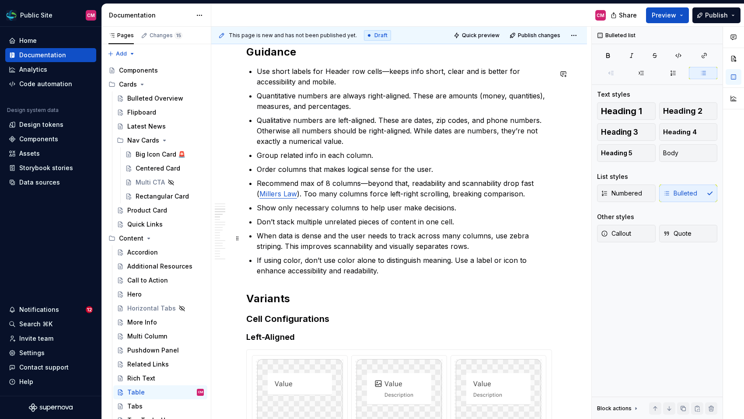
scroll to position [811, 0]
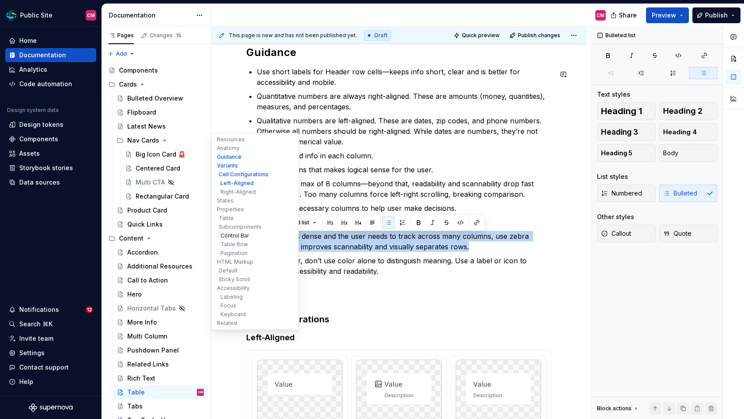
drag, startPoint x: 449, startPoint y: 248, endPoint x: 254, endPoint y: 233, distance: 196.4
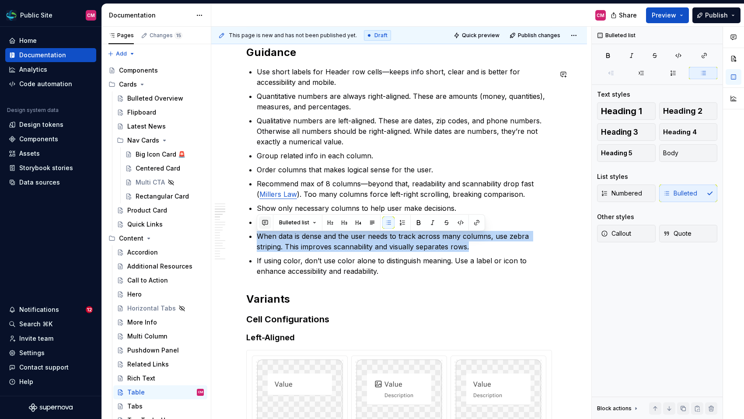
click at [263, 226] on button "button" at bounding box center [265, 222] width 12 height 12
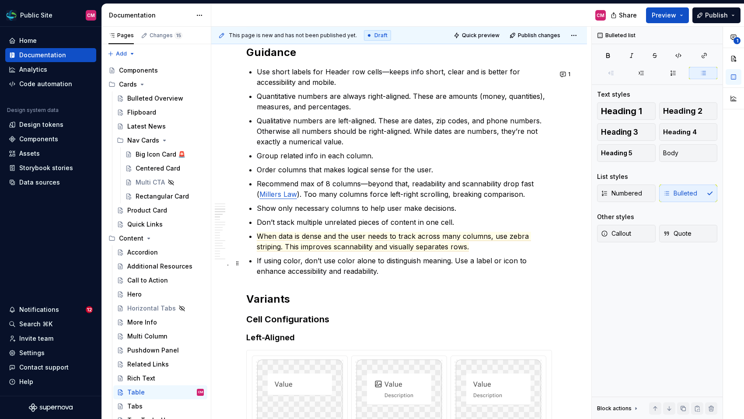
click at [450, 276] on p "If using color, don’t use color alone to distinguish meaning. Use a label or ic…" at bounding box center [404, 265] width 295 height 21
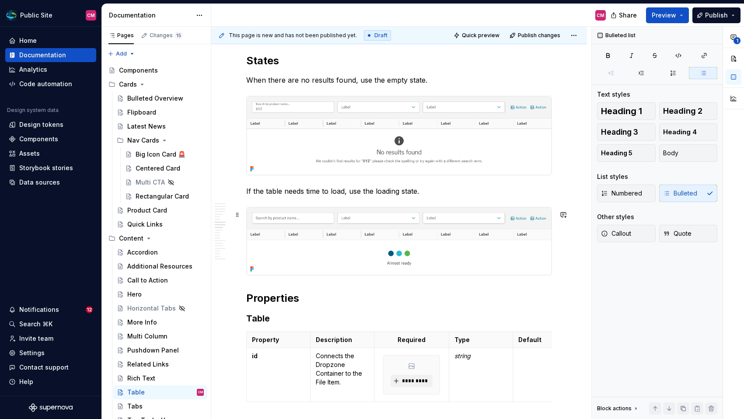
scroll to position [1899, 0]
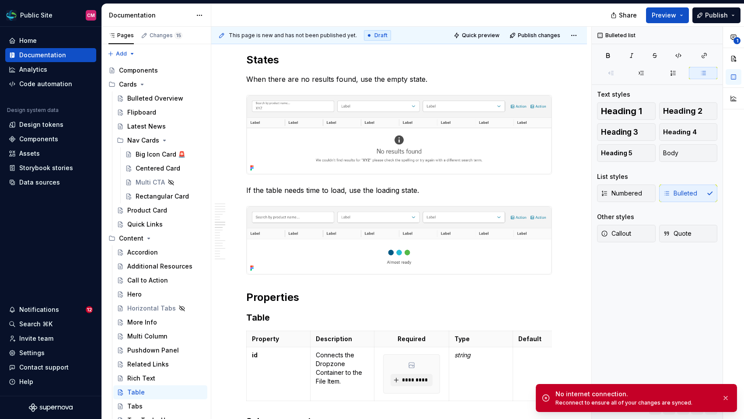
type textarea "*"
